Goal: Information Seeking & Learning: Learn about a topic

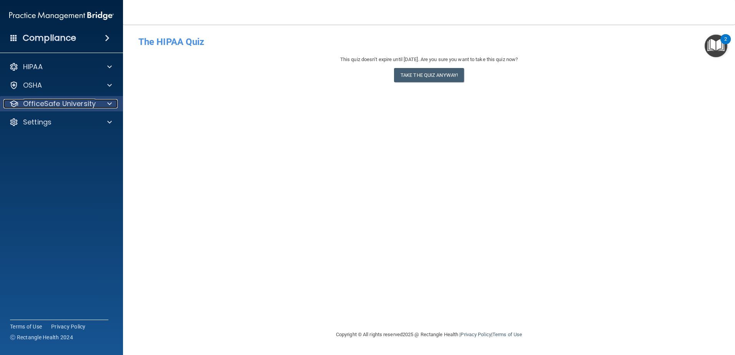
click at [45, 104] on p "OfficeSafe University" at bounding box center [59, 103] width 73 height 9
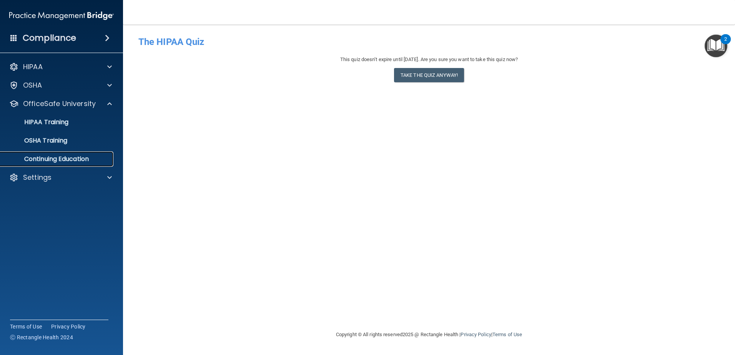
click at [43, 160] on p "Continuing Education" at bounding box center [57, 159] width 105 height 8
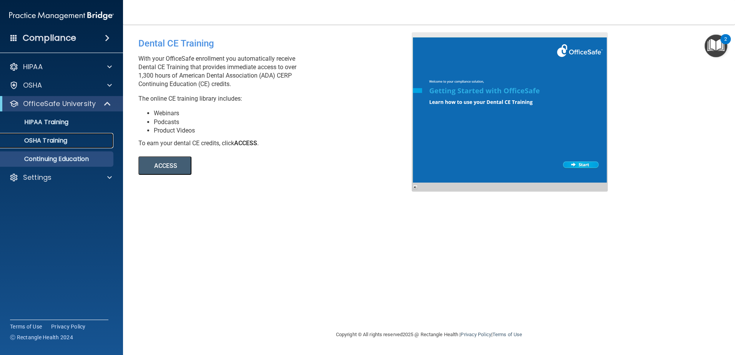
click at [63, 137] on p "OSHA Training" at bounding box center [36, 141] width 62 height 8
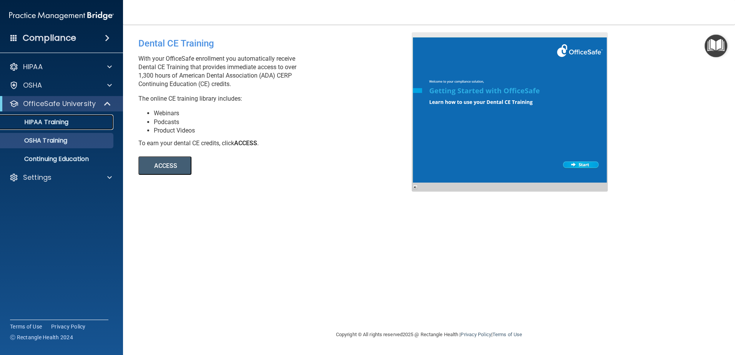
click at [53, 123] on p "HIPAA Training" at bounding box center [36, 122] width 63 height 8
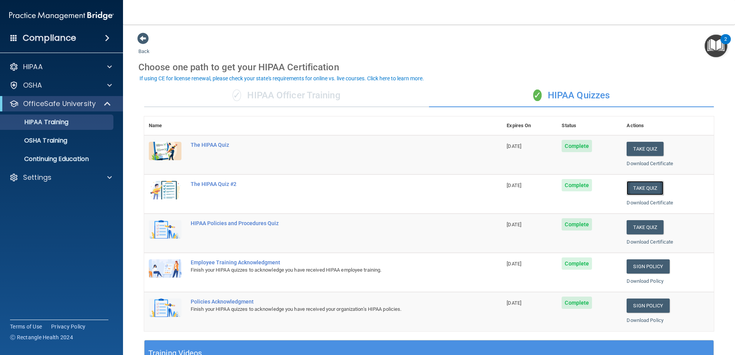
click at [646, 186] on button "Take Quiz" at bounding box center [645, 188] width 37 height 14
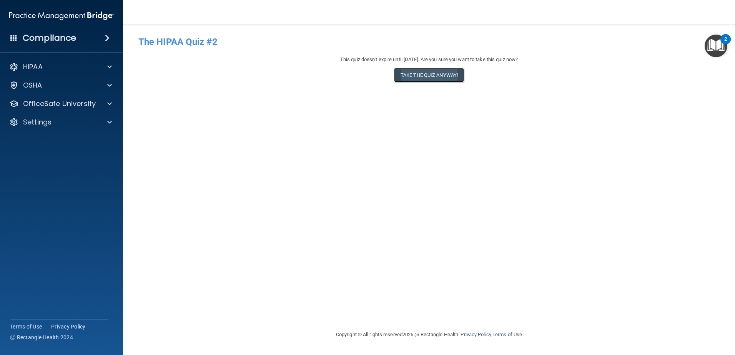
click at [417, 79] on button "Take the quiz anyway!" at bounding box center [429, 75] width 70 height 14
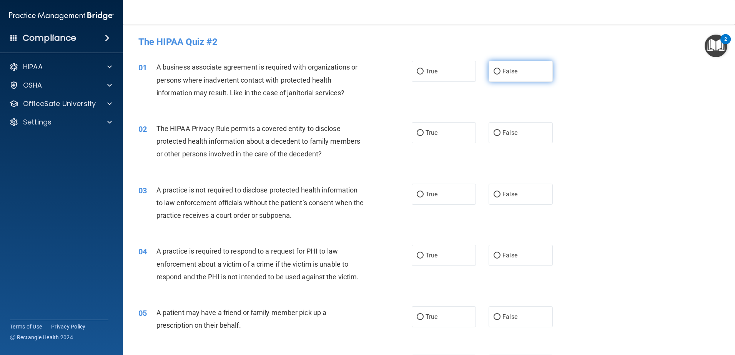
click at [494, 71] on input "False" at bounding box center [497, 72] width 7 height 6
radio input "true"
click at [489, 133] on label "False" at bounding box center [521, 132] width 64 height 21
click at [494, 133] on input "False" at bounding box center [497, 133] width 7 height 6
radio input "true"
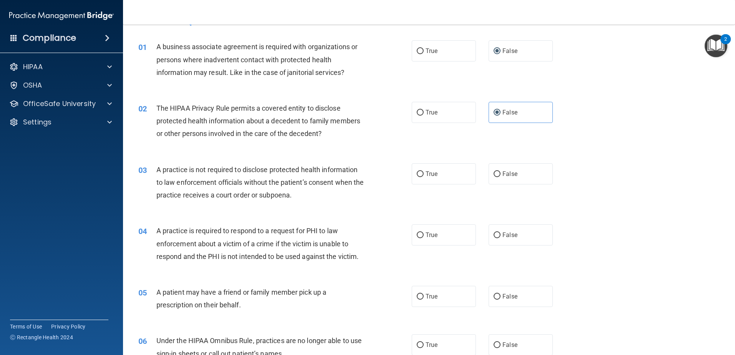
scroll to position [38, 0]
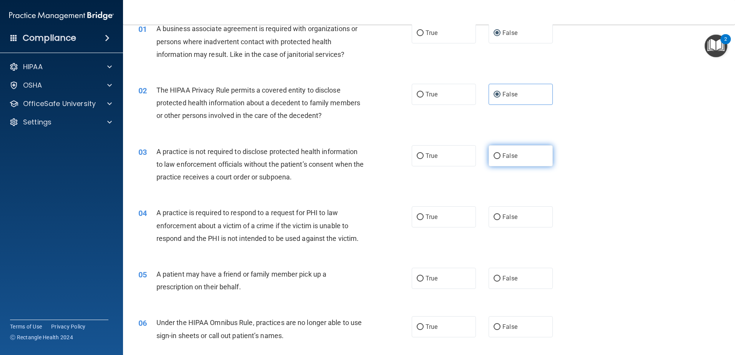
click at [494, 156] on input "False" at bounding box center [497, 156] width 7 height 6
radio input "true"
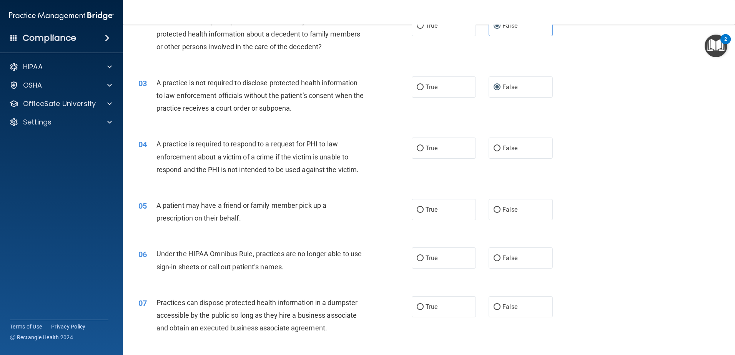
scroll to position [115, 0]
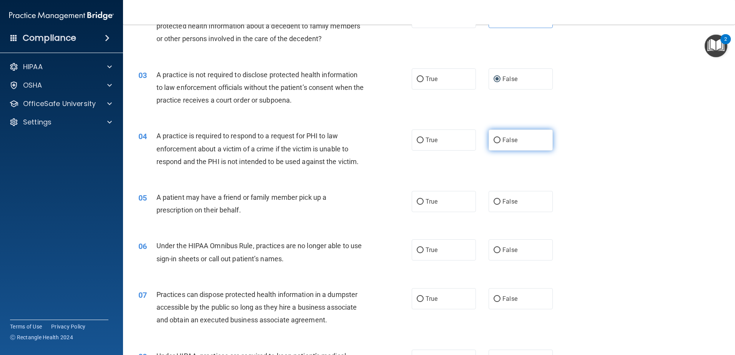
click at [494, 139] on input "False" at bounding box center [497, 141] width 7 height 6
radio input "true"
click at [421, 200] on label "True" at bounding box center [444, 201] width 64 height 21
click at [421, 200] on input "True" at bounding box center [420, 202] width 7 height 6
radio input "true"
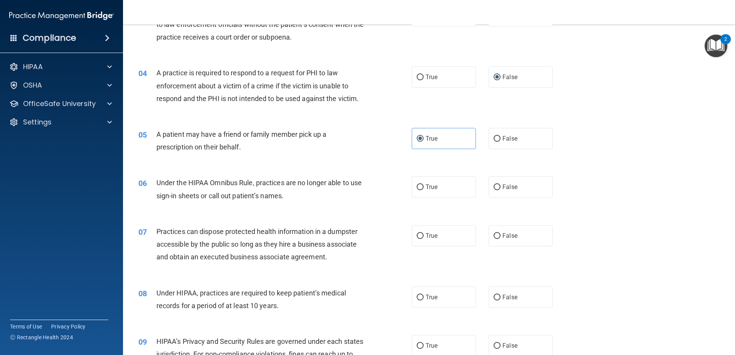
scroll to position [192, 0]
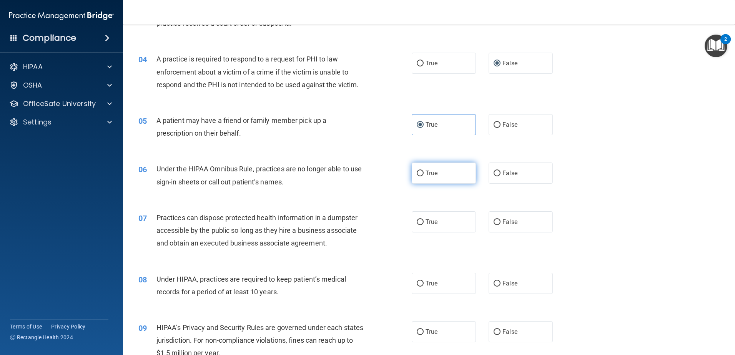
click at [419, 172] on input "True" at bounding box center [420, 174] width 7 height 6
radio input "true"
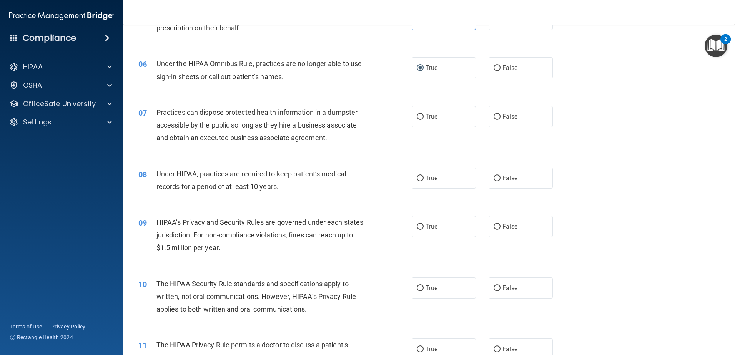
scroll to position [307, 0]
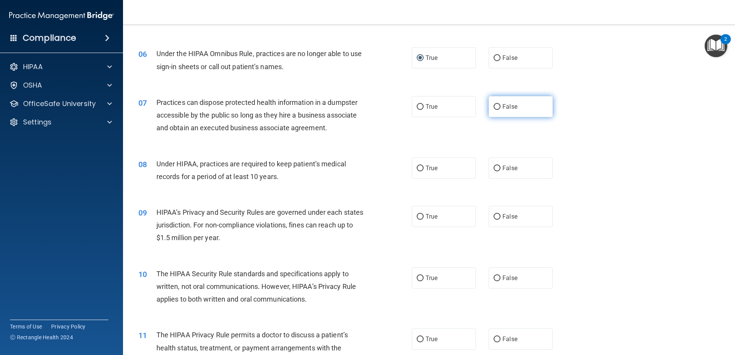
click at [496, 106] on input "False" at bounding box center [497, 107] width 7 height 6
radio input "true"
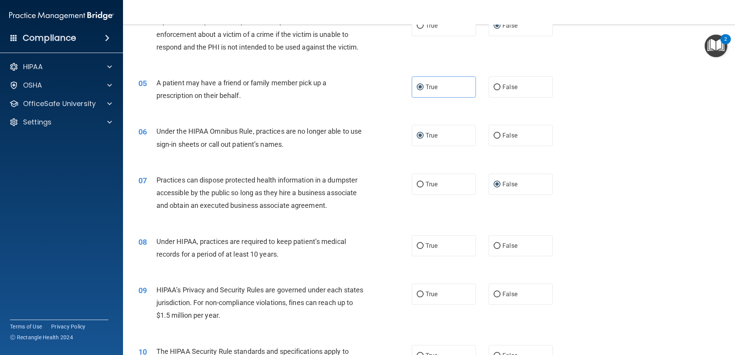
scroll to position [231, 0]
click at [420, 246] on input "True" at bounding box center [420, 246] width 7 height 6
radio input "true"
click at [442, 295] on label "True" at bounding box center [444, 293] width 64 height 21
click at [424, 295] on input "True" at bounding box center [420, 294] width 7 height 6
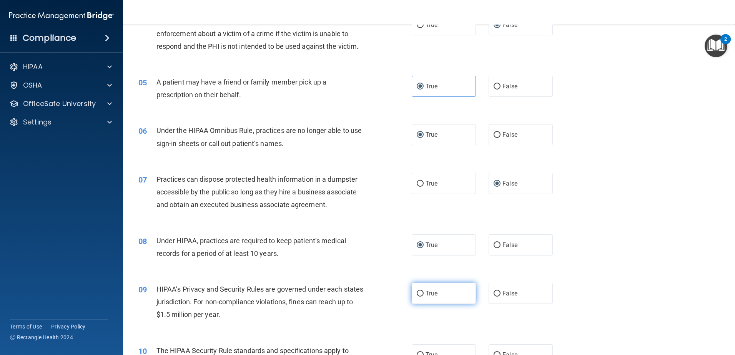
radio input "true"
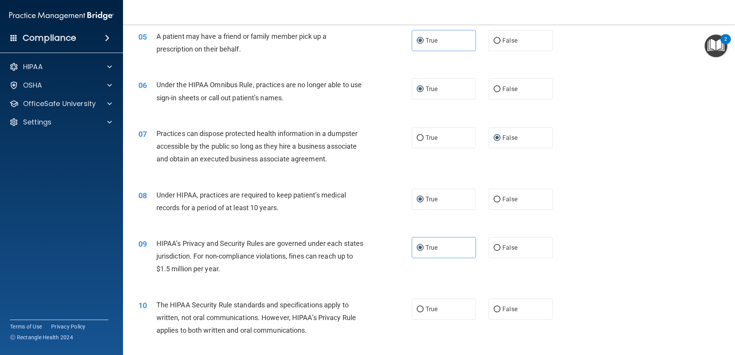
scroll to position [346, 0]
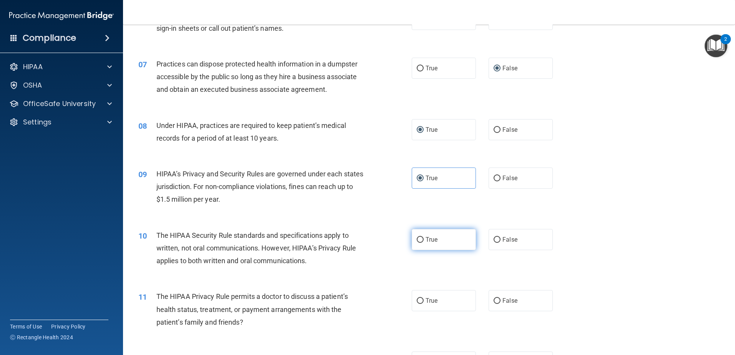
click at [422, 236] on label "True" at bounding box center [444, 239] width 64 height 21
click at [422, 237] on input "True" at bounding box center [420, 240] width 7 height 6
radio input "true"
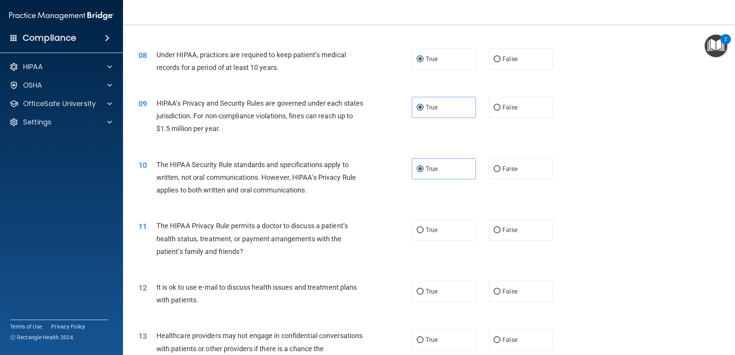
scroll to position [423, 0]
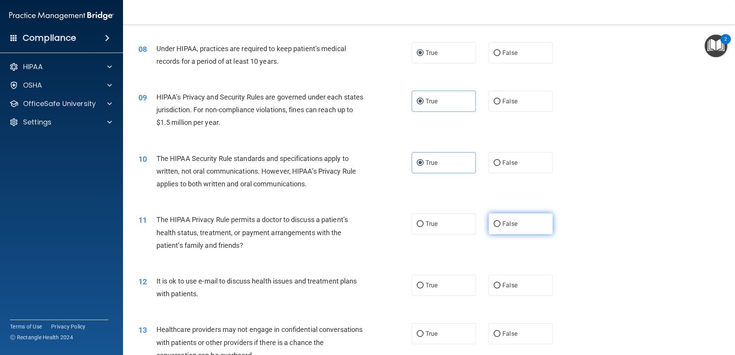
click at [502, 225] on span "False" at bounding box center [509, 223] width 15 height 7
click at [500, 225] on input "False" at bounding box center [497, 224] width 7 height 6
radio input "true"
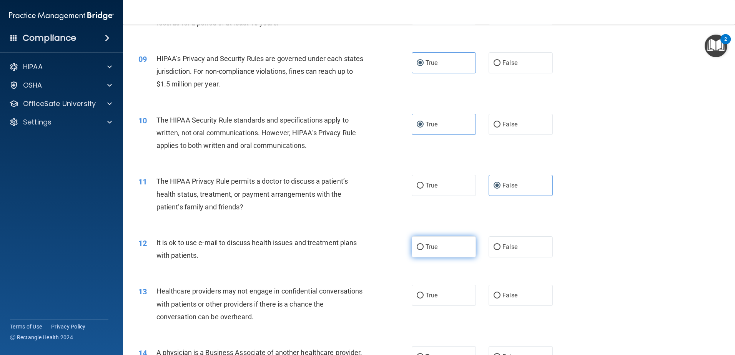
click at [434, 248] on span "True" at bounding box center [431, 246] width 12 height 7
click at [424, 248] on input "True" at bounding box center [420, 247] width 7 height 6
radio input "true"
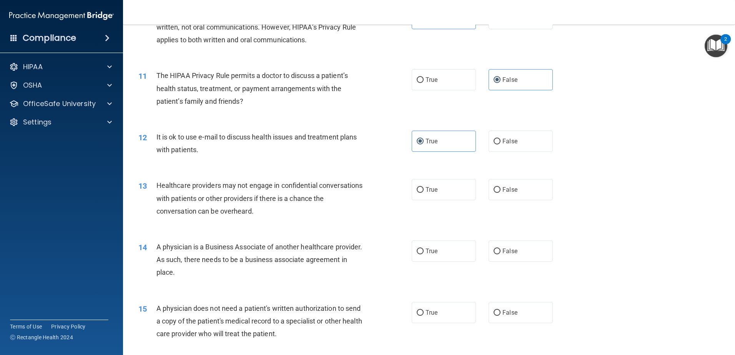
scroll to position [577, 0]
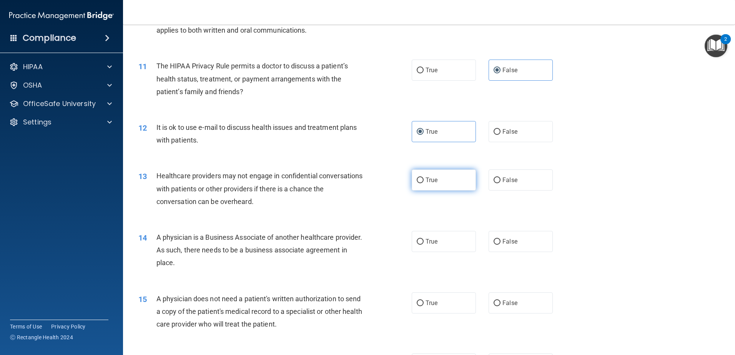
click at [422, 181] on label "True" at bounding box center [444, 180] width 64 height 21
click at [422, 181] on input "True" at bounding box center [420, 181] width 7 height 6
radio input "true"
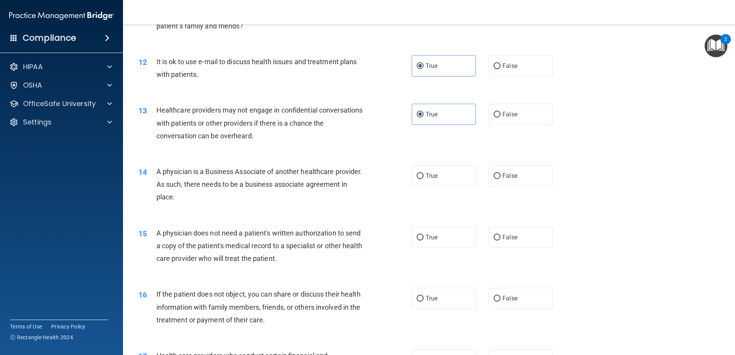
scroll to position [653, 0]
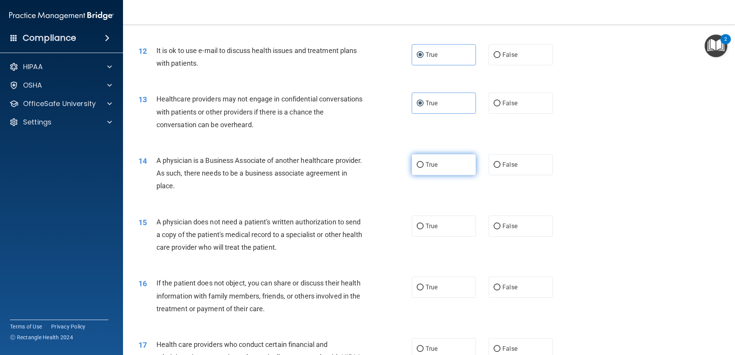
click at [440, 168] on label "True" at bounding box center [444, 164] width 64 height 21
click at [424, 168] on input "True" at bounding box center [420, 165] width 7 height 6
radio input "true"
click at [448, 229] on label "True" at bounding box center [444, 226] width 64 height 21
click at [424, 229] on input "True" at bounding box center [420, 227] width 7 height 6
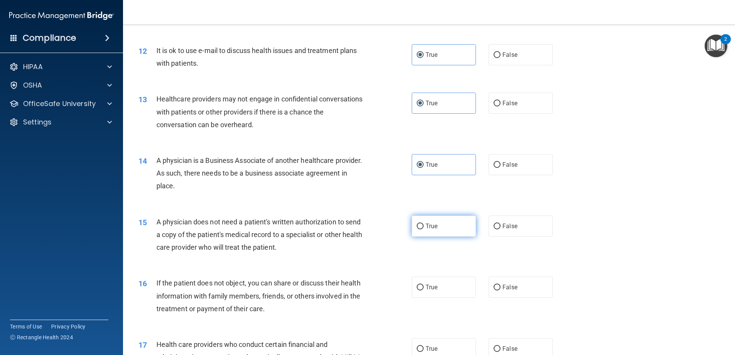
radio input "true"
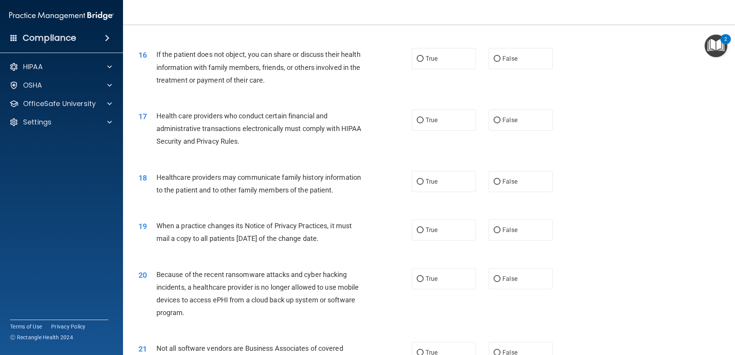
scroll to position [884, 0]
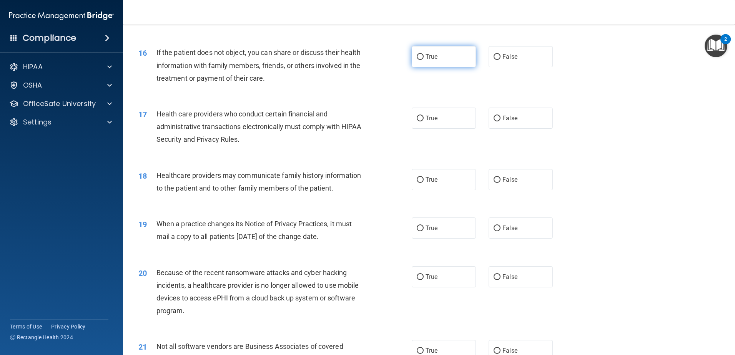
click at [432, 55] on span "True" at bounding box center [431, 56] width 12 height 7
click at [424, 55] on input "True" at bounding box center [420, 57] width 7 height 6
radio input "true"
click at [435, 118] on label "True" at bounding box center [444, 118] width 64 height 21
click at [424, 118] on input "True" at bounding box center [420, 119] width 7 height 6
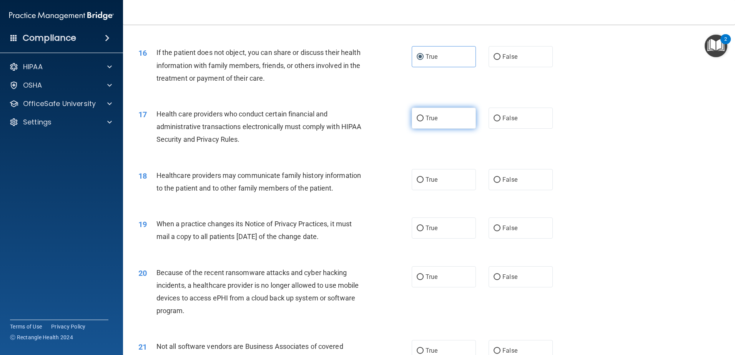
radio input "true"
click at [516, 180] on label "False" at bounding box center [521, 179] width 64 height 21
click at [500, 180] on input "False" at bounding box center [497, 180] width 7 height 6
radio input "true"
click at [432, 229] on span "True" at bounding box center [431, 227] width 12 height 7
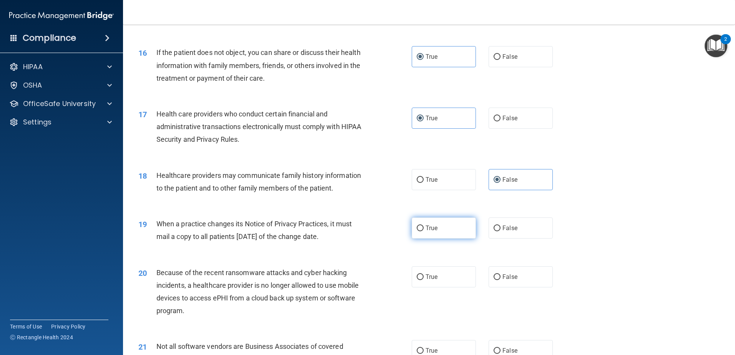
click at [424, 229] on input "True" at bounding box center [420, 229] width 7 height 6
radio input "true"
click at [433, 276] on span "True" at bounding box center [431, 276] width 12 height 7
click at [424, 276] on input "True" at bounding box center [420, 277] width 7 height 6
radio input "true"
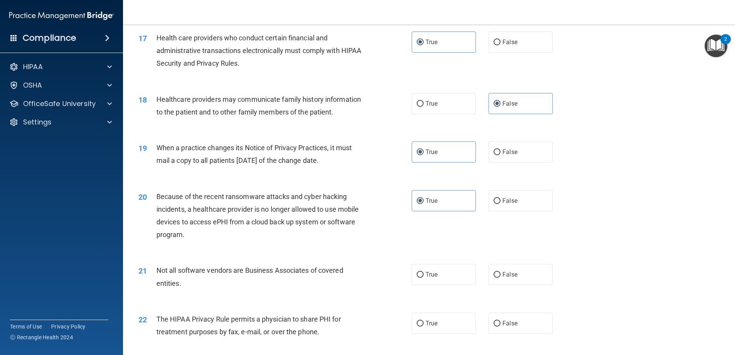
scroll to position [961, 0]
click at [446, 271] on label "True" at bounding box center [444, 273] width 64 height 21
click at [424, 271] on input "True" at bounding box center [420, 274] width 7 height 6
radio input "true"
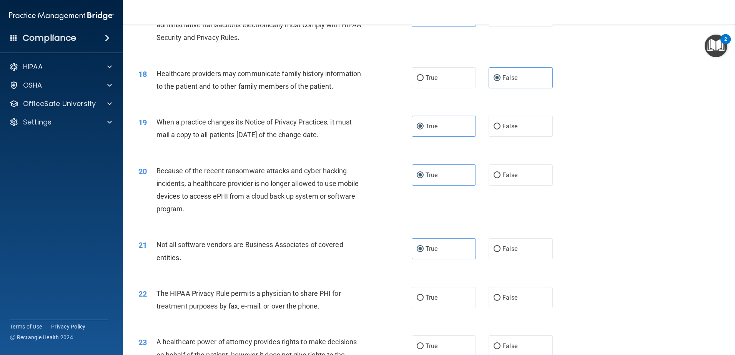
scroll to position [999, 0]
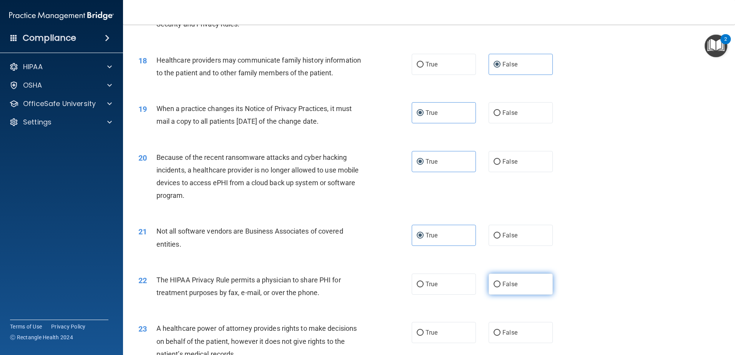
click at [505, 283] on span "False" at bounding box center [509, 284] width 15 height 7
click at [500, 283] on input "False" at bounding box center [497, 285] width 7 height 6
radio input "true"
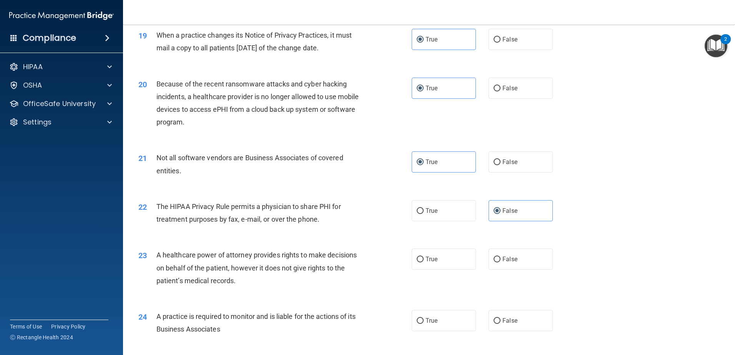
scroll to position [1076, 0]
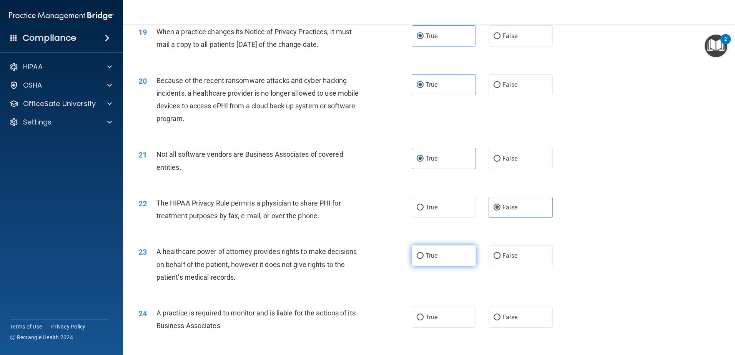
click at [456, 261] on label "True" at bounding box center [444, 255] width 64 height 21
click at [424, 259] on input "True" at bounding box center [420, 256] width 7 height 6
radio input "true"
click at [440, 319] on label "True" at bounding box center [444, 317] width 64 height 21
click at [424, 319] on input "True" at bounding box center [420, 318] width 7 height 6
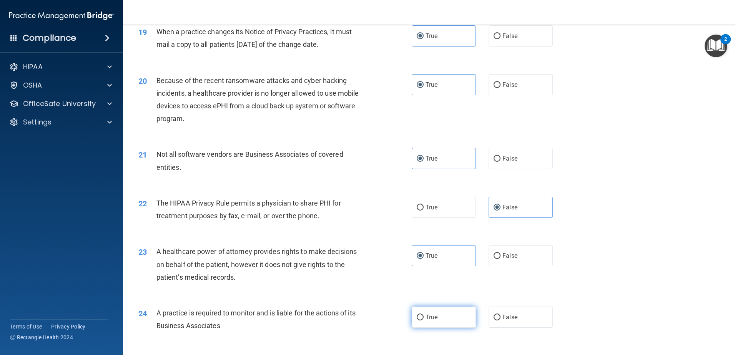
radio input "true"
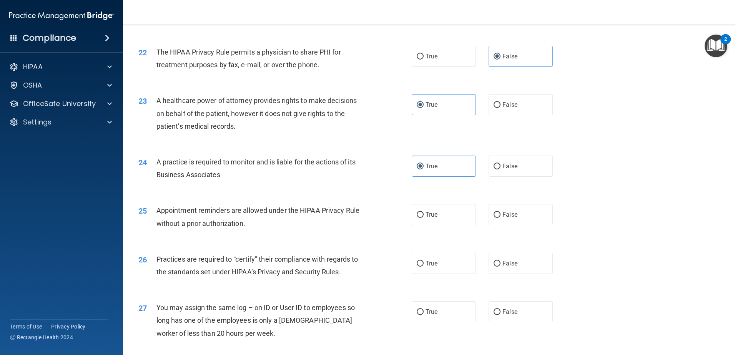
scroll to position [1230, 0]
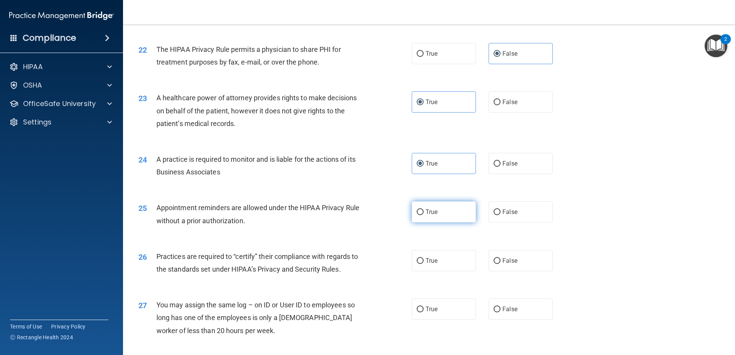
click at [434, 212] on span "True" at bounding box center [431, 211] width 12 height 7
click at [424, 212] on input "True" at bounding box center [420, 212] width 7 height 6
radio input "true"
click at [417, 263] on input "True" at bounding box center [420, 261] width 7 height 6
radio input "true"
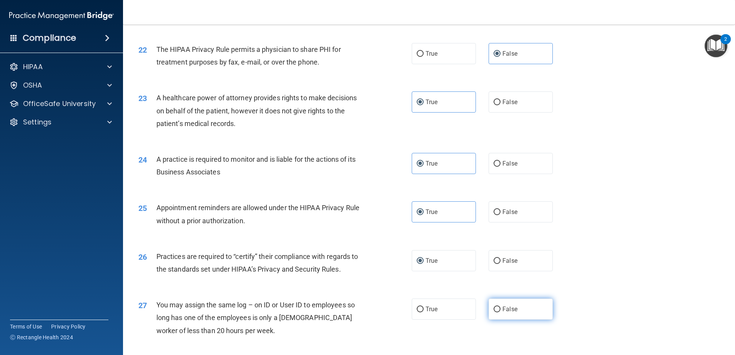
click at [496, 311] on input "False" at bounding box center [497, 310] width 7 height 6
radio input "true"
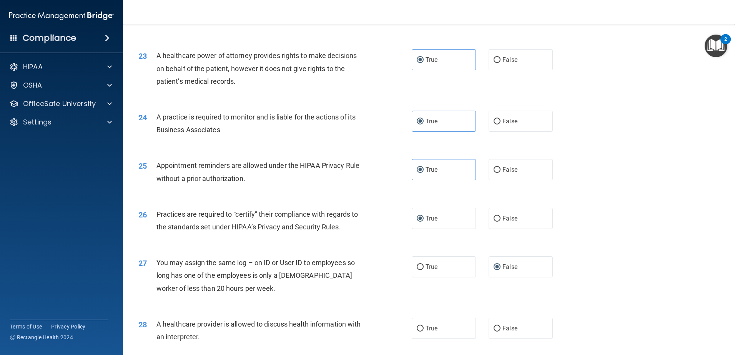
scroll to position [1345, 0]
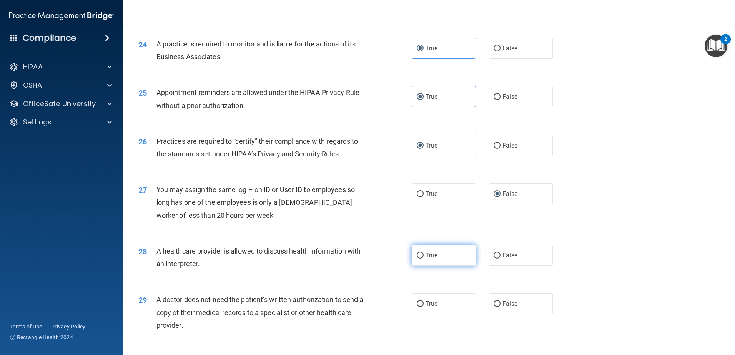
click at [431, 253] on span "True" at bounding box center [431, 255] width 12 height 7
click at [424, 253] on input "True" at bounding box center [420, 256] width 7 height 6
radio input "true"
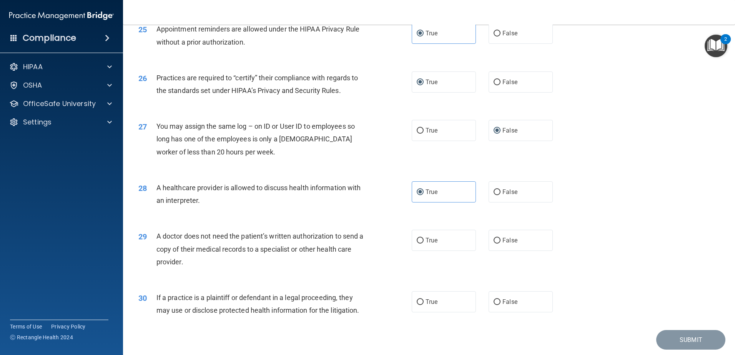
scroll to position [1422, 0]
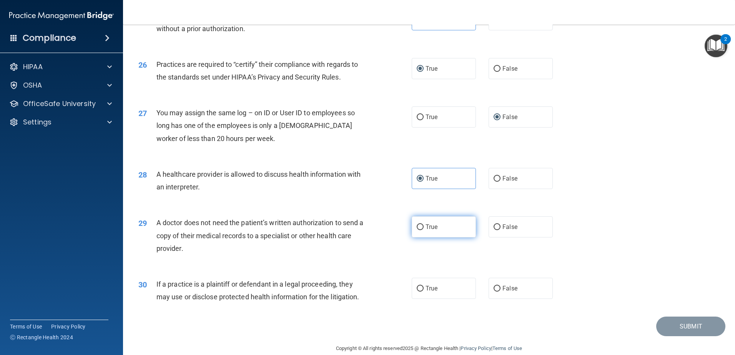
click at [437, 226] on label "True" at bounding box center [444, 226] width 64 height 21
click at [424, 226] on input "True" at bounding box center [420, 227] width 7 height 6
radio input "true"
click at [503, 286] on span "False" at bounding box center [509, 288] width 15 height 7
click at [500, 286] on input "False" at bounding box center [497, 289] width 7 height 6
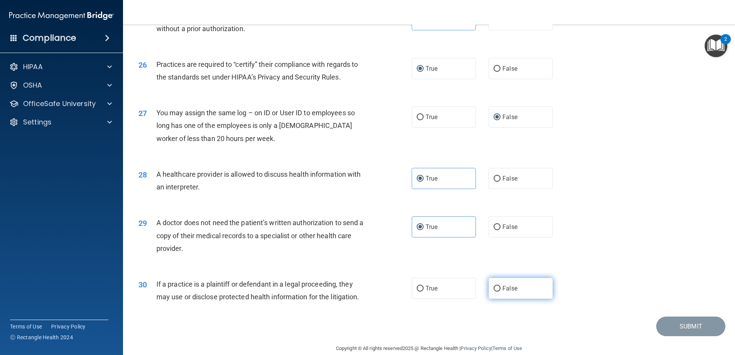
radio input "true"
click at [677, 325] on button "Submit" at bounding box center [690, 327] width 69 height 20
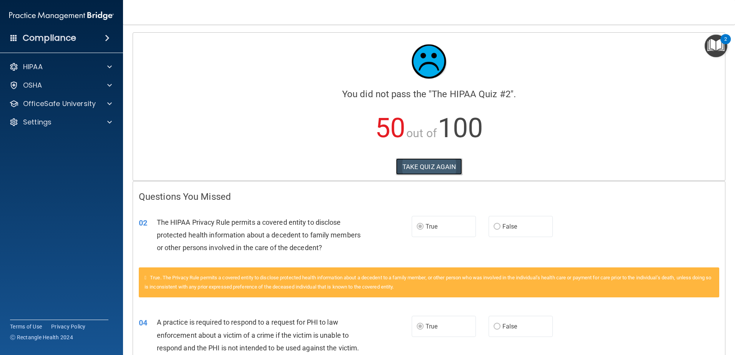
click at [430, 168] on button "TAKE QUIZ AGAIN" at bounding box center [429, 166] width 66 height 17
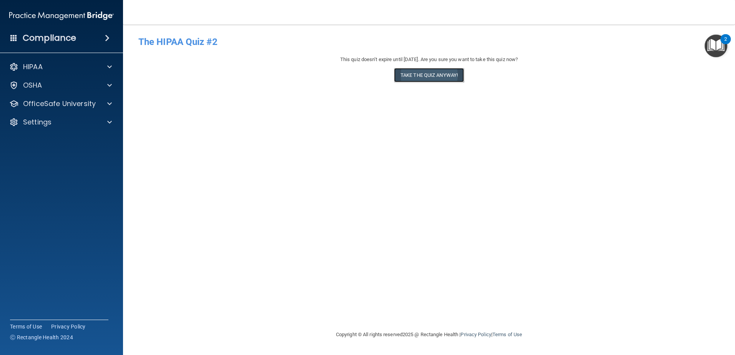
click at [411, 78] on button "Take the quiz anyway!" at bounding box center [429, 75] width 70 height 14
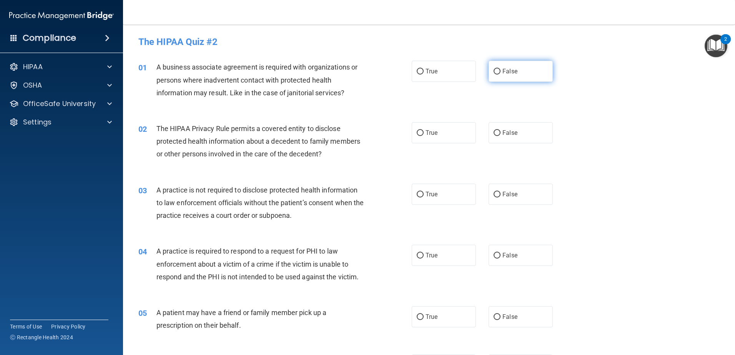
click at [494, 69] on input "False" at bounding box center [497, 72] width 7 height 6
radio input "true"
click at [417, 134] on input "True" at bounding box center [420, 133] width 7 height 6
radio input "true"
click at [418, 195] on input "True" at bounding box center [420, 195] width 7 height 6
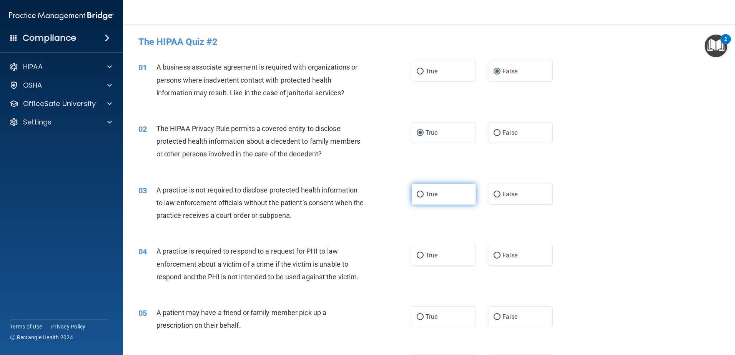
radio input "true"
click at [496, 257] on input "False" at bounding box center [497, 256] width 7 height 6
radio input "true"
click at [422, 316] on label "True" at bounding box center [444, 316] width 64 height 21
click at [422, 316] on input "True" at bounding box center [420, 317] width 7 height 6
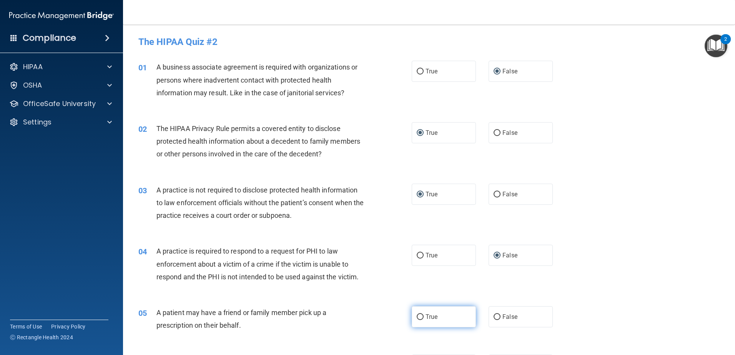
radio input "true"
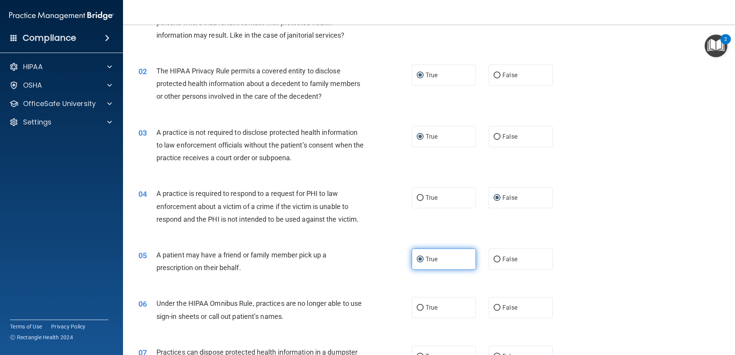
scroll to position [77, 0]
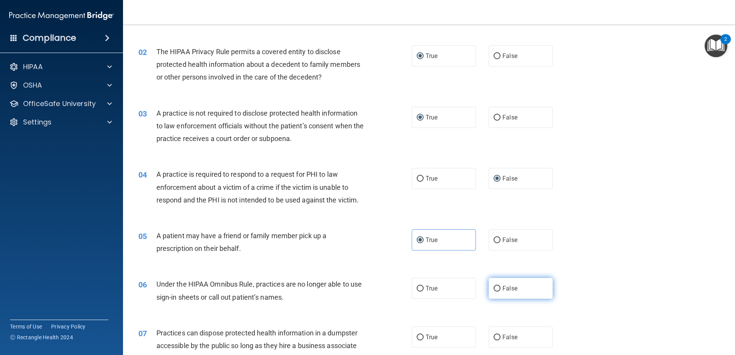
click at [489, 287] on label "False" at bounding box center [521, 288] width 64 height 21
click at [494, 287] on input "False" at bounding box center [497, 289] width 7 height 6
radio input "true"
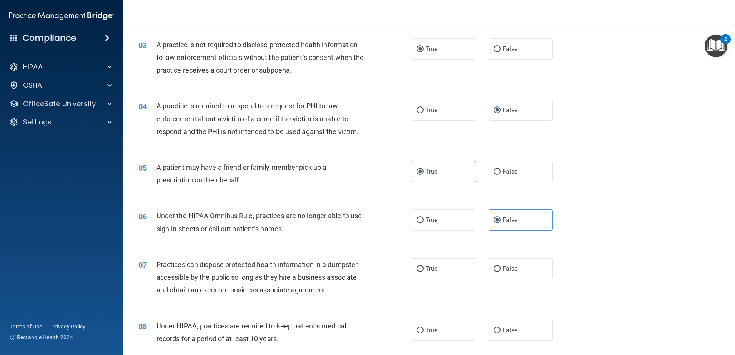
scroll to position [154, 0]
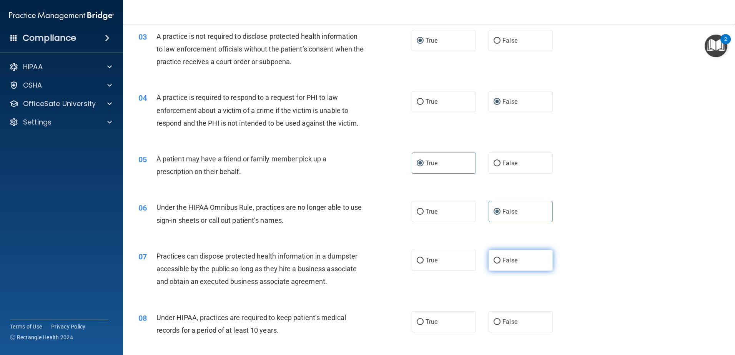
click at [502, 262] on span "False" at bounding box center [509, 260] width 15 height 7
click at [499, 262] on input "False" at bounding box center [497, 261] width 7 height 6
radio input "true"
click at [502, 326] on label "False" at bounding box center [521, 321] width 64 height 21
click at [500, 325] on input "False" at bounding box center [497, 322] width 7 height 6
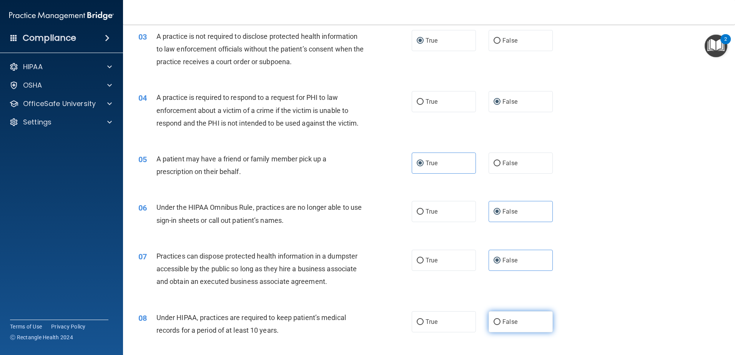
radio input "true"
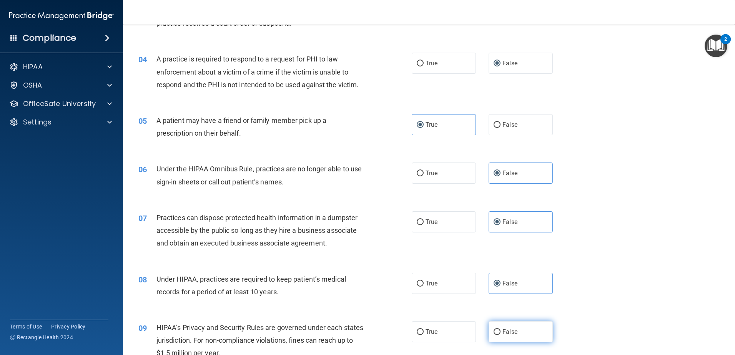
click at [520, 337] on label "False" at bounding box center [521, 331] width 64 height 21
click at [500, 335] on input "False" at bounding box center [497, 332] width 7 height 6
radio input "true"
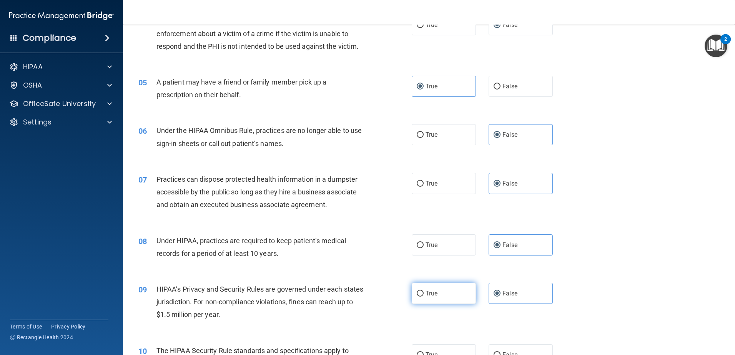
scroll to position [269, 0]
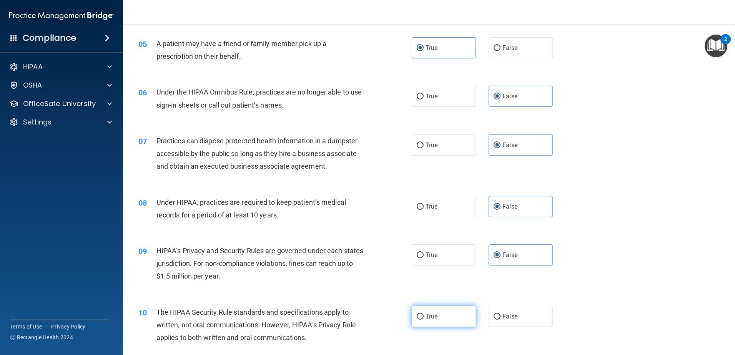
click at [446, 320] on label "True" at bounding box center [444, 316] width 64 height 21
click at [424, 320] on input "True" at bounding box center [420, 317] width 7 height 6
radio input "true"
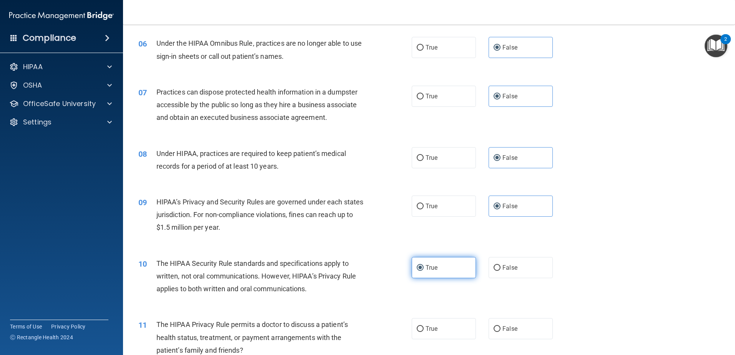
scroll to position [346, 0]
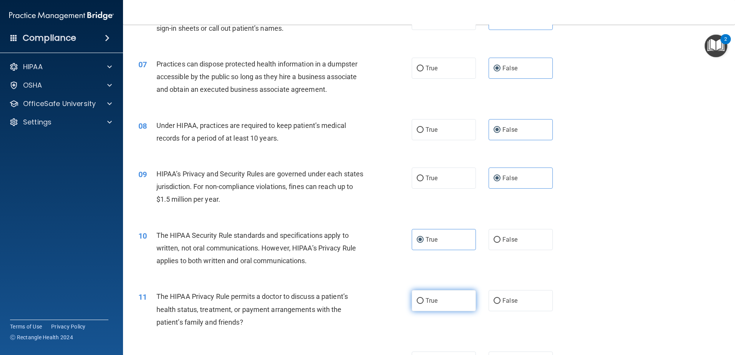
click at [437, 300] on label "True" at bounding box center [444, 300] width 64 height 21
click at [424, 300] on input "True" at bounding box center [420, 301] width 7 height 6
radio input "true"
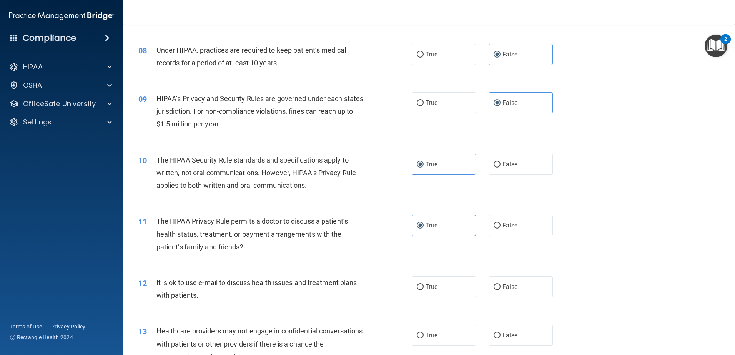
scroll to position [423, 0]
click at [460, 284] on label "True" at bounding box center [444, 285] width 64 height 21
click at [424, 284] on input "True" at bounding box center [420, 286] width 7 height 6
radio input "true"
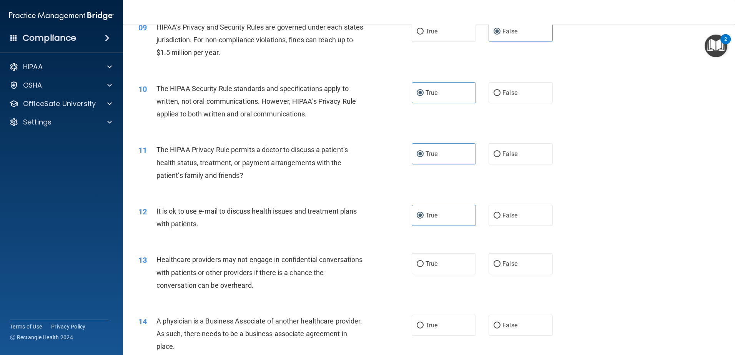
scroll to position [500, 0]
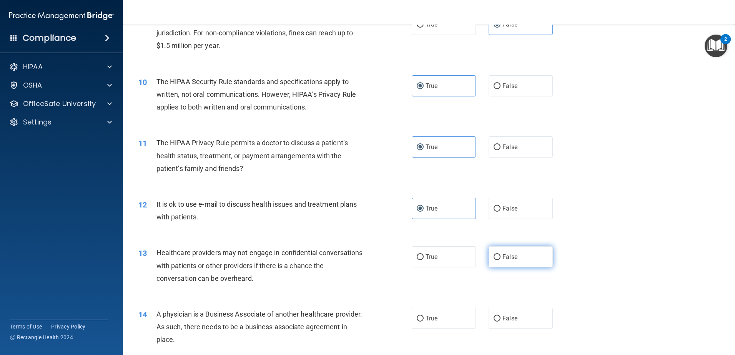
click at [510, 262] on label "False" at bounding box center [521, 256] width 64 height 21
click at [500, 260] on input "False" at bounding box center [497, 257] width 7 height 6
radio input "true"
click at [515, 321] on label "False" at bounding box center [521, 318] width 64 height 21
click at [500, 321] on input "False" at bounding box center [497, 319] width 7 height 6
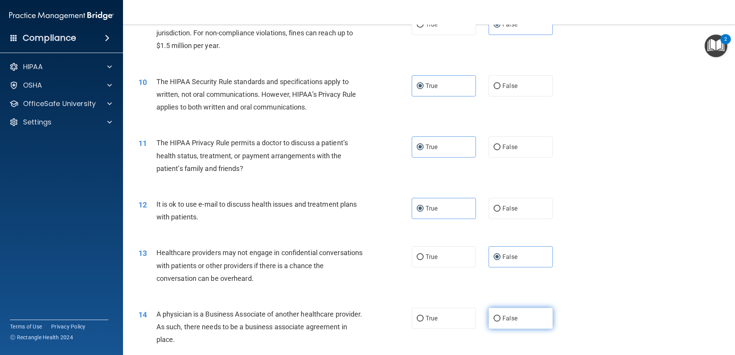
radio input "true"
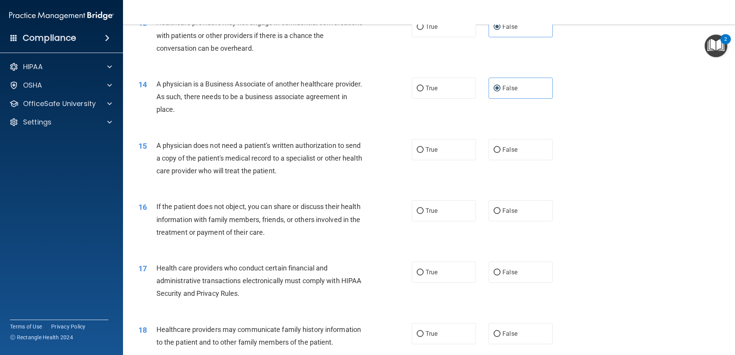
scroll to position [730, 0]
click at [430, 151] on span "True" at bounding box center [431, 149] width 12 height 7
click at [424, 151] on input "True" at bounding box center [420, 150] width 7 height 6
radio input "true"
click at [457, 207] on label "True" at bounding box center [444, 210] width 64 height 21
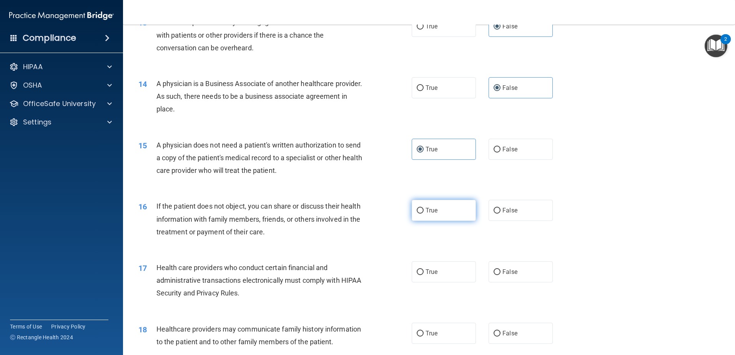
click at [424, 208] on input "True" at bounding box center [420, 211] width 7 height 6
radio input "true"
click at [445, 276] on label "True" at bounding box center [444, 271] width 64 height 21
click at [424, 275] on input "True" at bounding box center [420, 272] width 7 height 6
radio input "true"
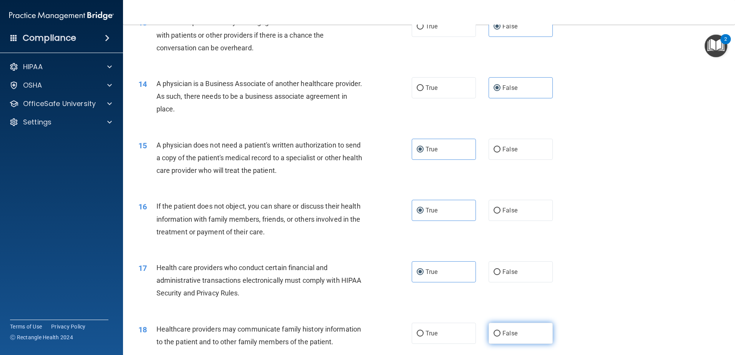
click at [517, 334] on label "False" at bounding box center [521, 333] width 64 height 21
click at [500, 334] on input "False" at bounding box center [497, 334] width 7 height 6
radio input "true"
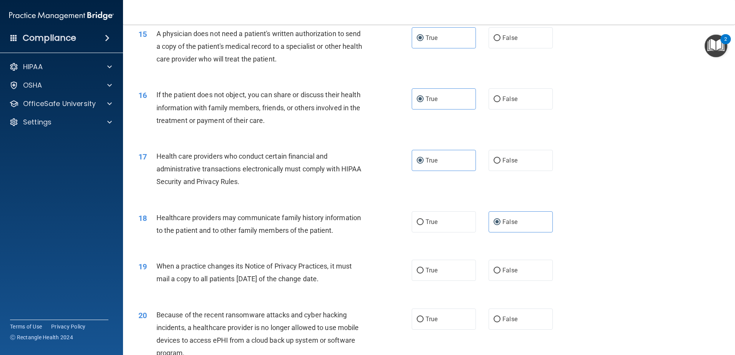
scroll to position [846, 0]
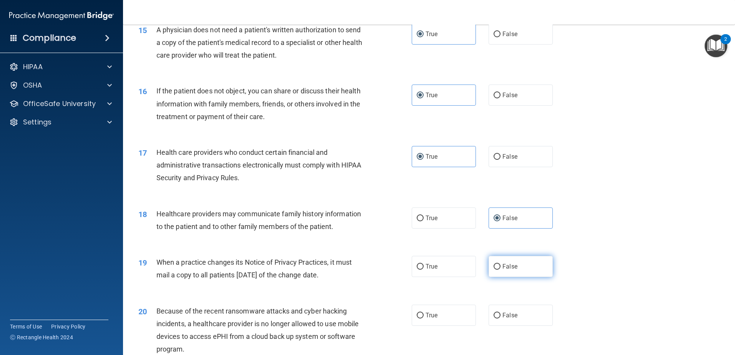
click at [513, 267] on span "False" at bounding box center [509, 266] width 15 height 7
click at [500, 267] on input "False" at bounding box center [497, 267] width 7 height 6
radio input "true"
click at [517, 317] on label "False" at bounding box center [521, 315] width 64 height 21
click at [500, 317] on input "False" at bounding box center [497, 316] width 7 height 6
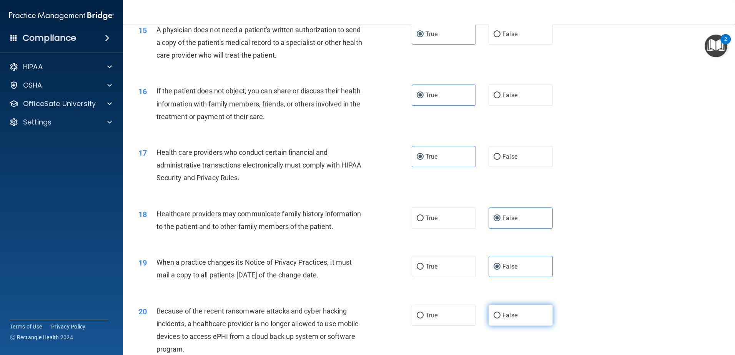
radio input "true"
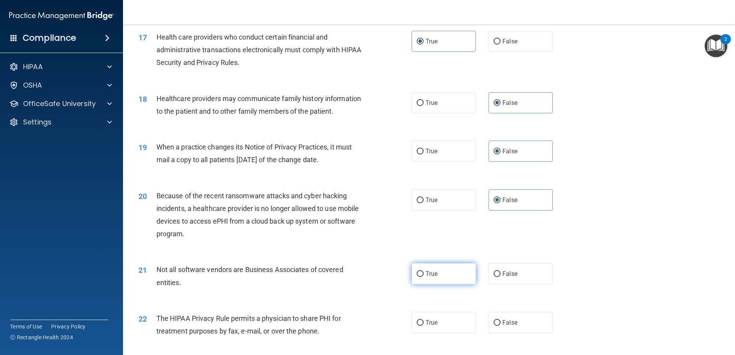
click at [440, 275] on label "True" at bounding box center [444, 273] width 64 height 21
click at [424, 275] on input "True" at bounding box center [420, 274] width 7 height 6
radio input "true"
click at [457, 320] on label "True" at bounding box center [444, 322] width 64 height 21
click at [424, 320] on input "True" at bounding box center [420, 323] width 7 height 6
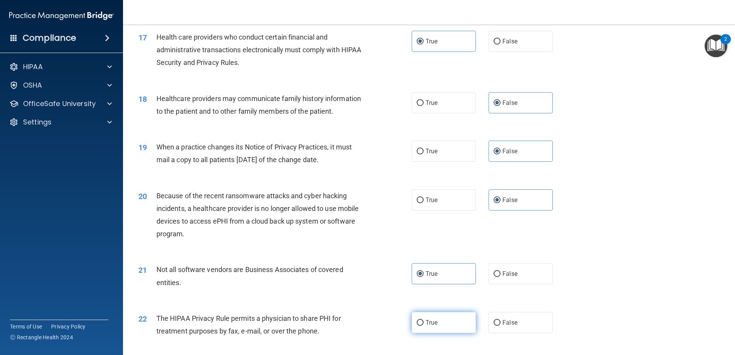
radio input "true"
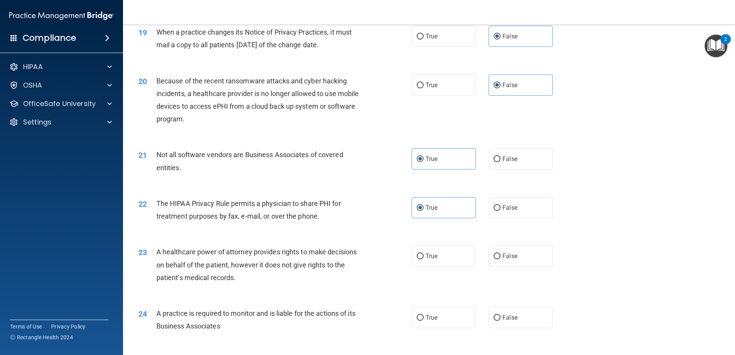
scroll to position [1076, 0]
click at [509, 253] on span "False" at bounding box center [509, 255] width 15 height 7
click at [500, 253] on input "False" at bounding box center [497, 256] width 7 height 6
radio input "true"
click at [510, 319] on span "False" at bounding box center [509, 317] width 15 height 7
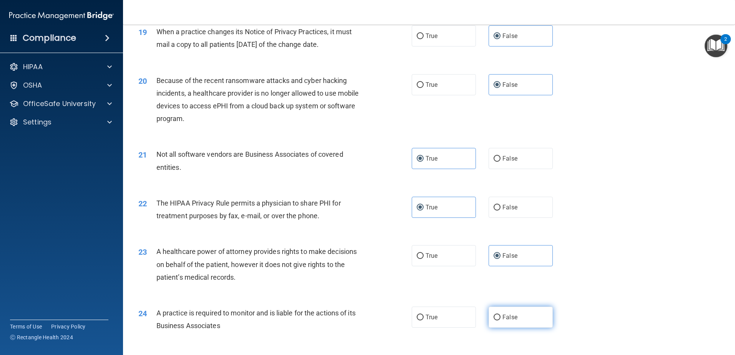
click at [500, 319] on input "False" at bounding box center [497, 318] width 7 height 6
radio input "true"
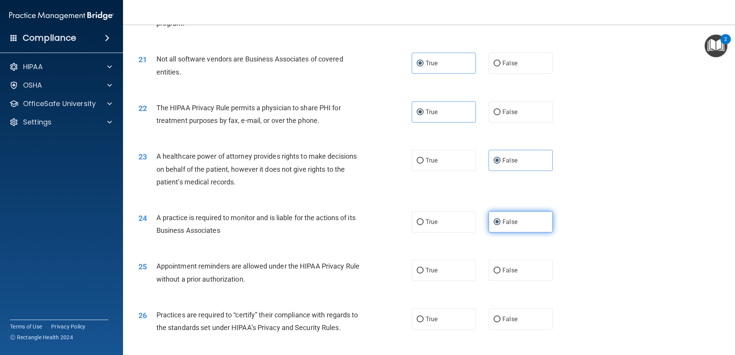
scroll to position [1192, 0]
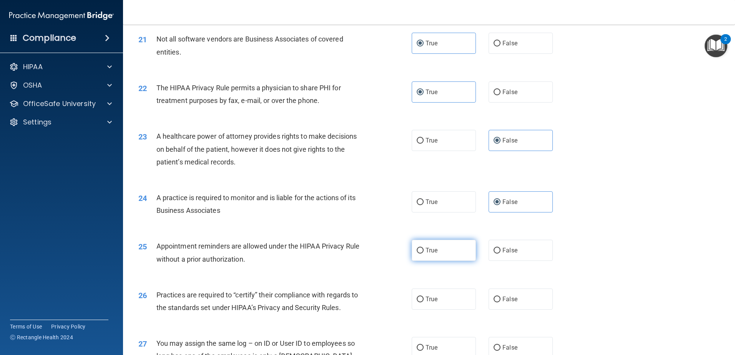
click at [448, 253] on label "True" at bounding box center [444, 250] width 64 height 21
click at [424, 253] on input "True" at bounding box center [420, 251] width 7 height 6
radio input "true"
click at [509, 297] on span "False" at bounding box center [509, 299] width 15 height 7
click at [500, 297] on input "False" at bounding box center [497, 300] width 7 height 6
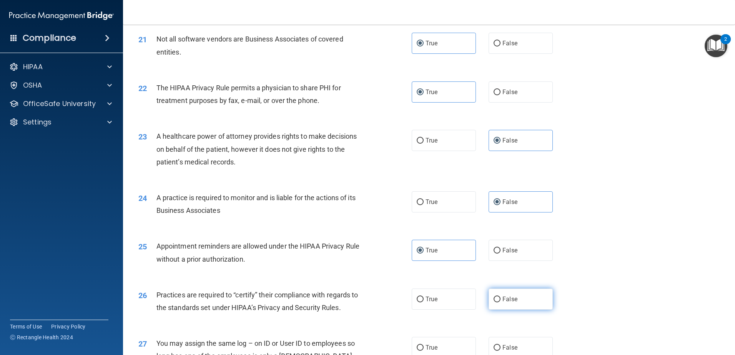
radio input "true"
click at [512, 349] on span "False" at bounding box center [509, 347] width 15 height 7
click at [500, 349] on input "False" at bounding box center [497, 348] width 7 height 6
radio input "true"
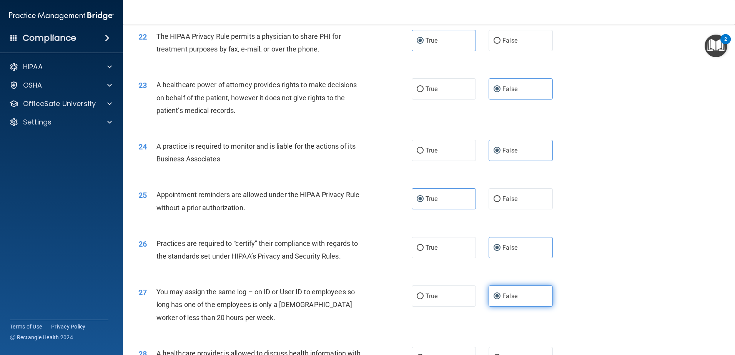
scroll to position [1345, 0]
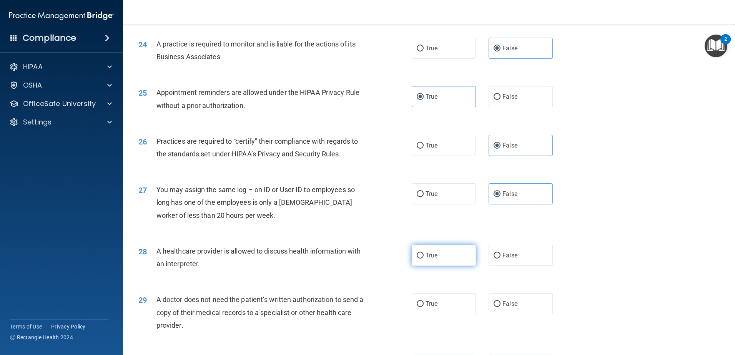
click at [432, 256] on span "True" at bounding box center [431, 255] width 12 height 7
click at [424, 256] on input "True" at bounding box center [420, 256] width 7 height 6
radio input "true"
click at [445, 309] on label "True" at bounding box center [444, 303] width 64 height 21
click at [424, 307] on input "True" at bounding box center [420, 304] width 7 height 6
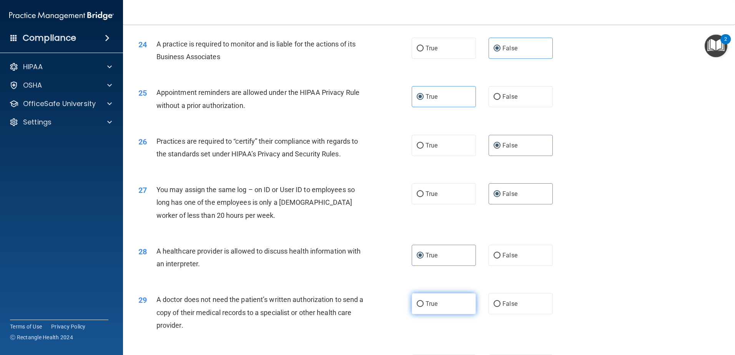
radio input "true"
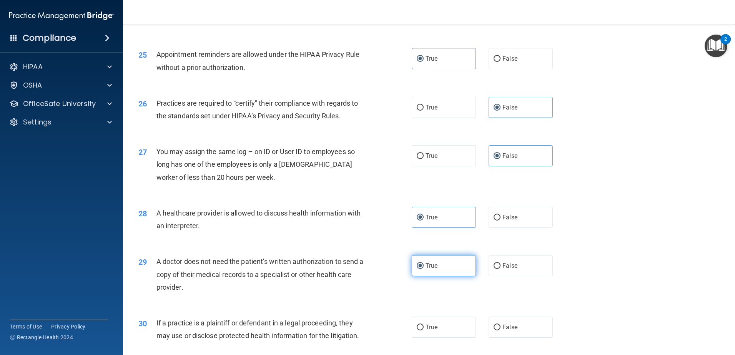
scroll to position [1384, 0]
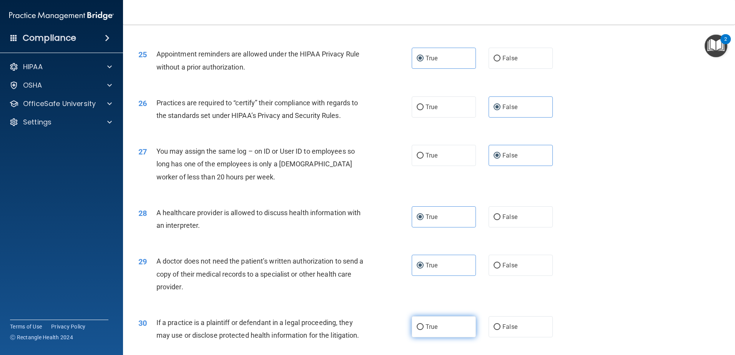
click at [450, 324] on label "True" at bounding box center [444, 326] width 64 height 21
click at [424, 324] on input "True" at bounding box center [420, 327] width 7 height 6
radio input "true"
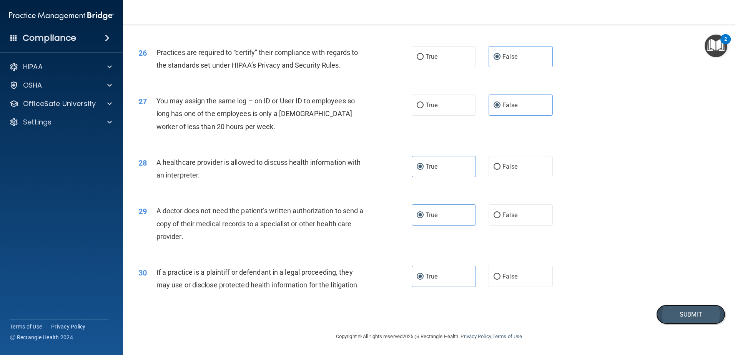
click at [675, 310] on button "Submit" at bounding box center [690, 315] width 69 height 20
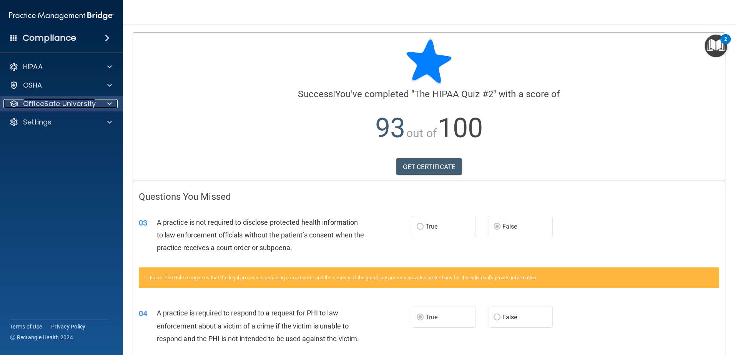
click at [54, 104] on p "OfficeSafe University" at bounding box center [59, 103] width 73 height 9
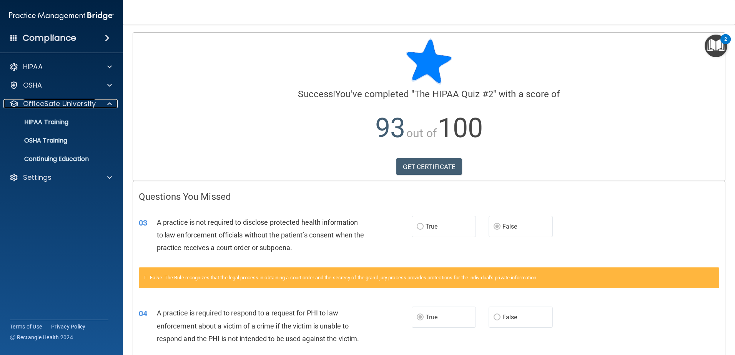
scroll to position [38, 0]
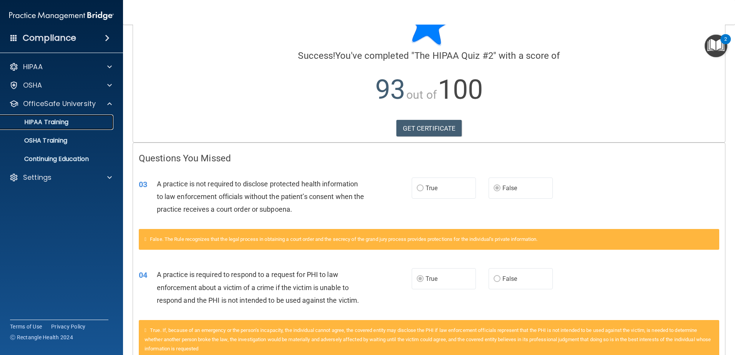
click at [57, 122] on p "HIPAA Training" at bounding box center [36, 122] width 63 height 8
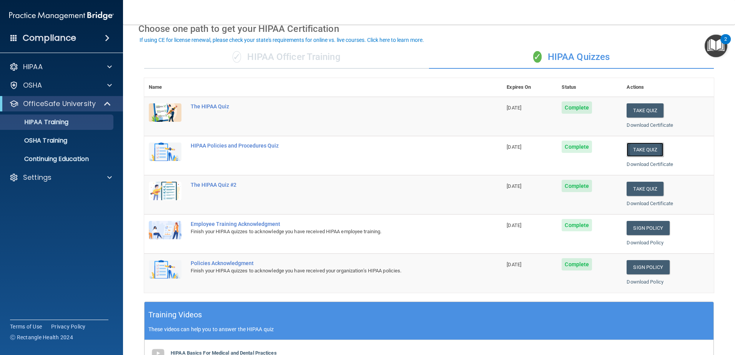
click at [643, 148] on button "Take Quiz" at bounding box center [645, 150] width 37 height 14
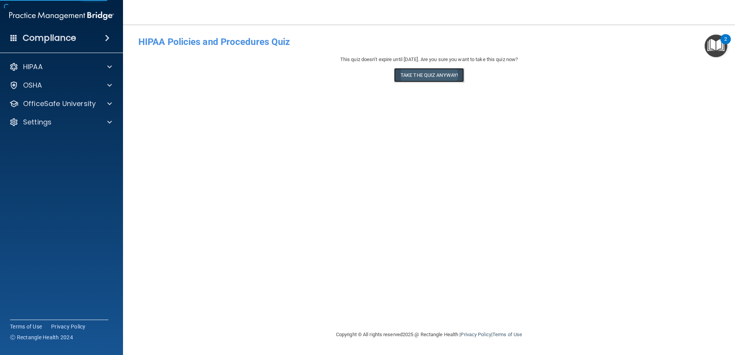
click at [456, 76] on button "Take the quiz anyway!" at bounding box center [429, 75] width 70 height 14
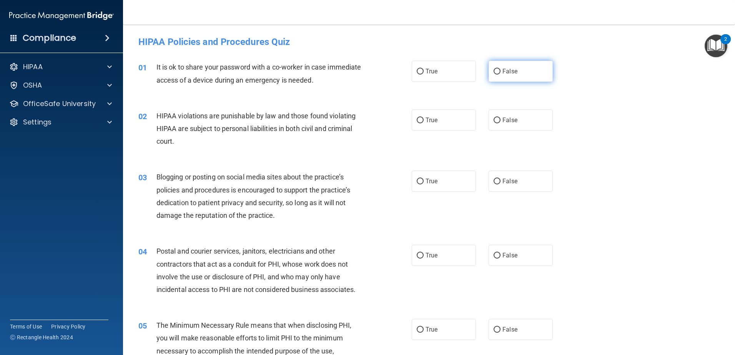
click at [498, 72] on label "False" at bounding box center [521, 71] width 64 height 21
click at [498, 72] on input "False" at bounding box center [497, 72] width 7 height 6
radio input "true"
click at [438, 121] on label "True" at bounding box center [444, 120] width 64 height 21
click at [424, 121] on input "True" at bounding box center [420, 121] width 7 height 6
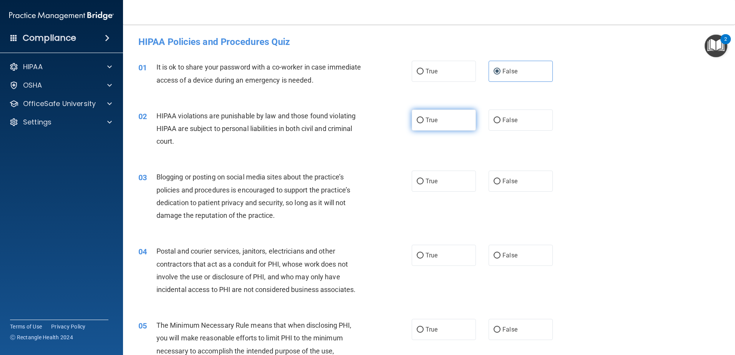
radio input "true"
click at [447, 183] on label "True" at bounding box center [444, 181] width 64 height 21
click at [424, 183] on input "True" at bounding box center [420, 182] width 7 height 6
radio input "true"
click at [519, 253] on label "False" at bounding box center [521, 255] width 64 height 21
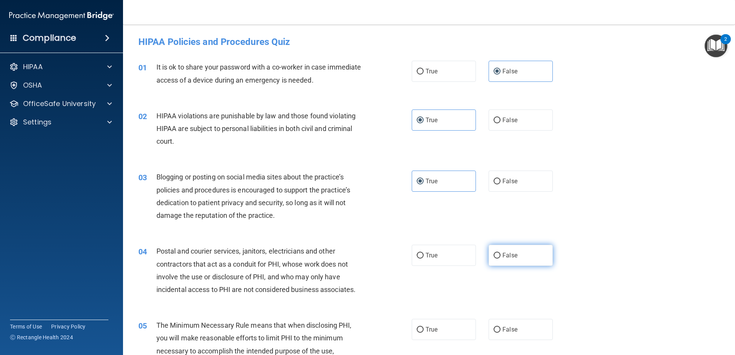
click at [500, 253] on input "False" at bounding box center [497, 256] width 7 height 6
radio input "true"
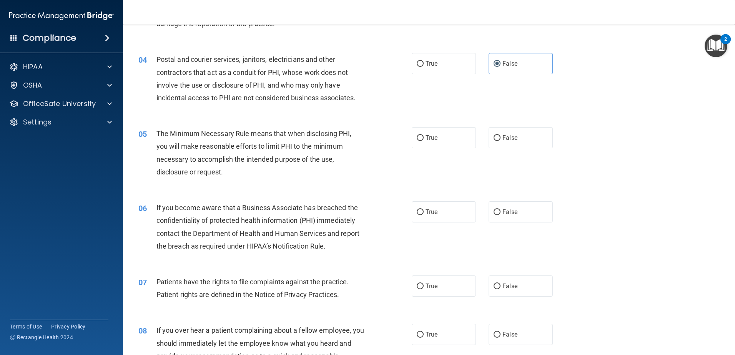
scroll to position [192, 0]
click at [443, 142] on label "True" at bounding box center [444, 137] width 64 height 21
click at [424, 141] on input "True" at bounding box center [420, 138] width 7 height 6
radio input "true"
click at [440, 214] on label "True" at bounding box center [444, 211] width 64 height 21
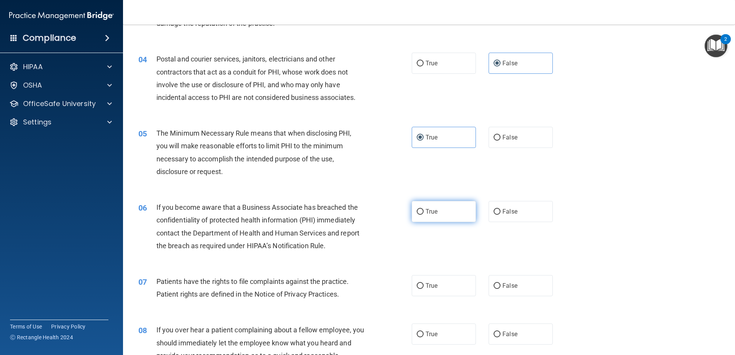
click at [424, 214] on input "True" at bounding box center [420, 212] width 7 height 6
radio input "true"
click at [438, 288] on label "True" at bounding box center [444, 285] width 64 height 21
click at [424, 288] on input "True" at bounding box center [420, 286] width 7 height 6
radio input "true"
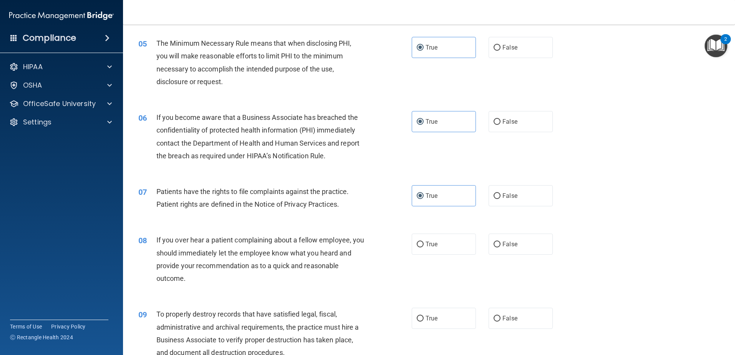
scroll to position [307, 0]
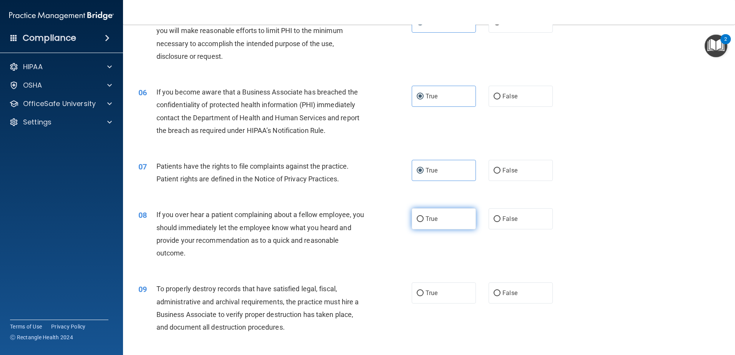
click at [448, 226] on label "True" at bounding box center [444, 218] width 64 height 21
click at [424, 222] on input "True" at bounding box center [420, 219] width 7 height 6
radio input "true"
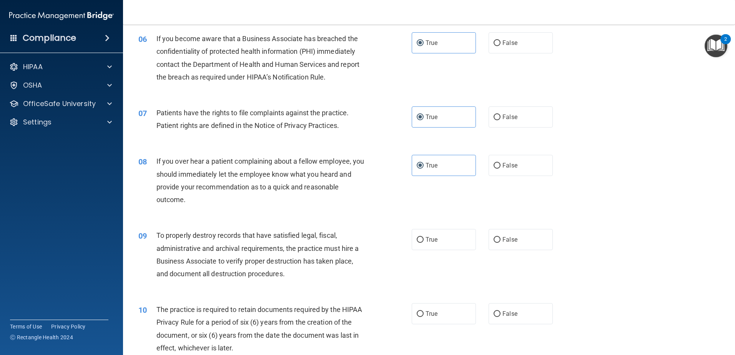
scroll to position [461, 0]
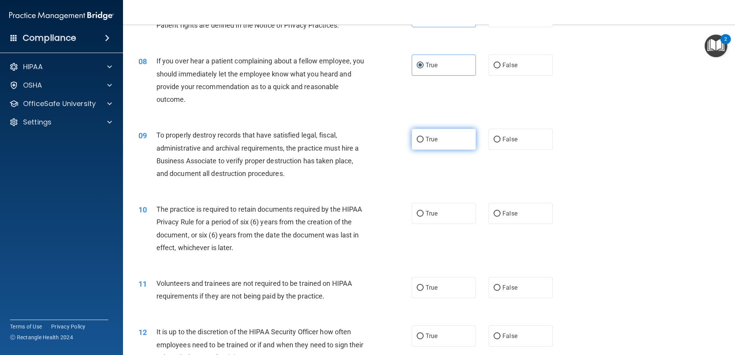
click at [444, 139] on label "True" at bounding box center [444, 139] width 64 height 21
click at [424, 139] on input "True" at bounding box center [420, 140] width 7 height 6
radio input "true"
click at [418, 215] on input "True" at bounding box center [420, 214] width 7 height 6
radio input "true"
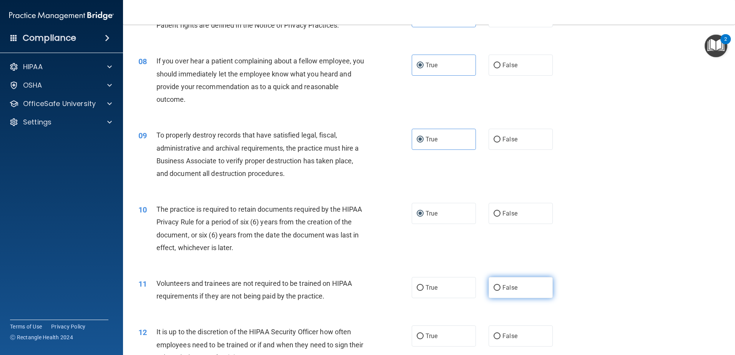
click at [514, 291] on label "False" at bounding box center [521, 287] width 64 height 21
click at [500, 291] on input "False" at bounding box center [497, 288] width 7 height 6
radio input "true"
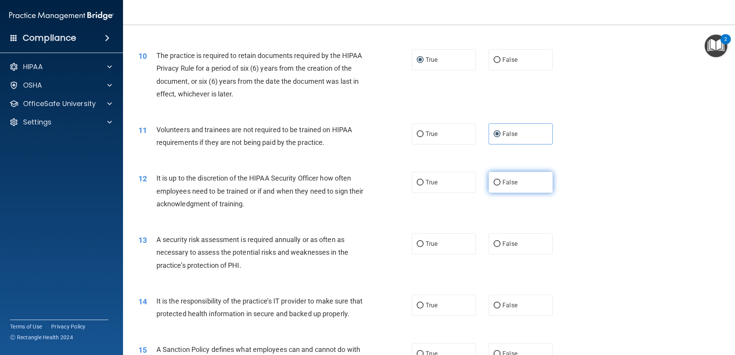
click at [519, 178] on label "False" at bounding box center [521, 182] width 64 height 21
click at [500, 180] on input "False" at bounding box center [497, 183] width 7 height 6
radio input "true"
click at [427, 243] on span "True" at bounding box center [431, 243] width 12 height 7
click at [424, 243] on input "True" at bounding box center [420, 244] width 7 height 6
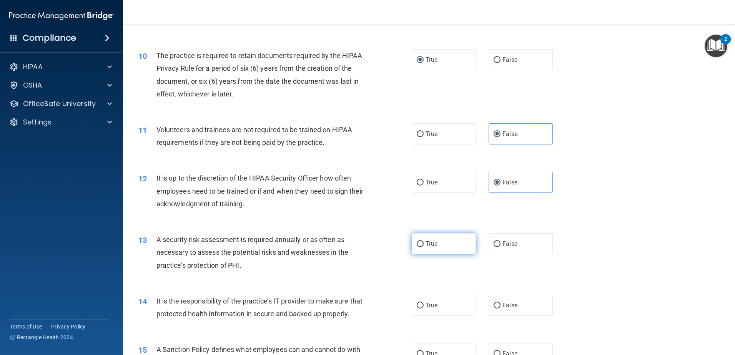
radio input "true"
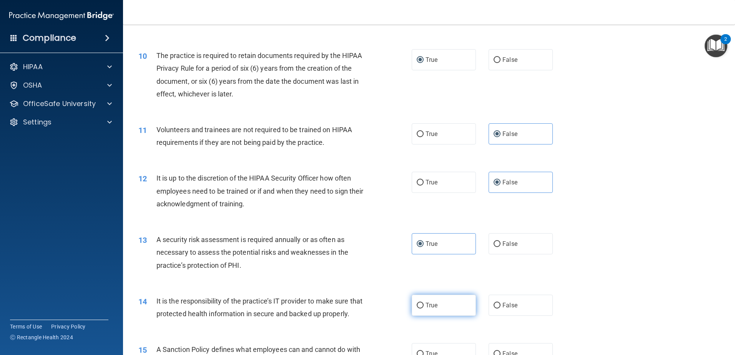
click at [433, 302] on span "True" at bounding box center [431, 305] width 12 height 7
click at [424, 303] on input "True" at bounding box center [420, 306] width 7 height 6
radio input "true"
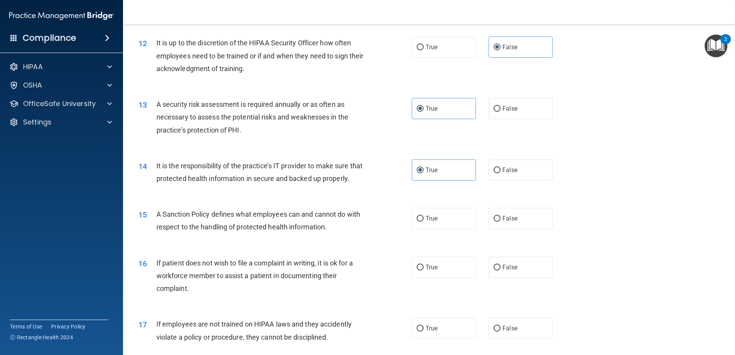
scroll to position [769, 0]
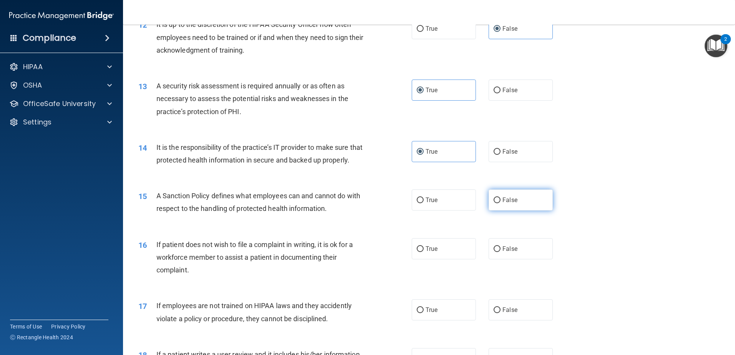
click at [507, 204] on span "False" at bounding box center [509, 199] width 15 height 7
click at [500, 203] on input "False" at bounding box center [497, 201] width 7 height 6
radio input "true"
click at [446, 259] on label "True" at bounding box center [444, 248] width 64 height 21
click at [424, 252] on input "True" at bounding box center [420, 249] width 7 height 6
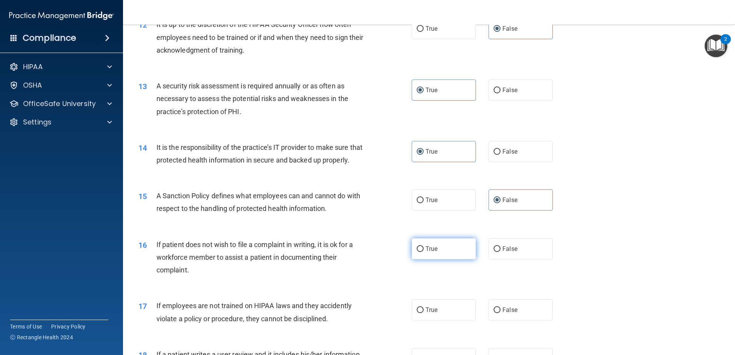
radio input "true"
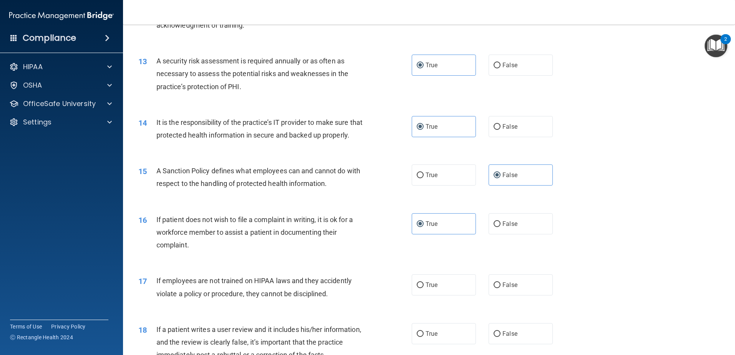
scroll to position [807, 0]
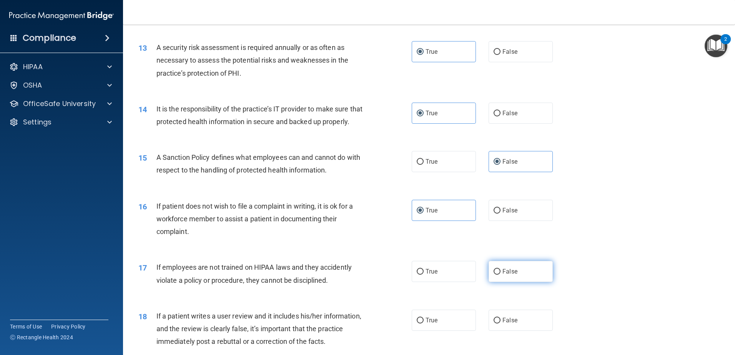
click at [505, 275] on span "False" at bounding box center [509, 271] width 15 height 7
click at [500, 275] on input "False" at bounding box center [497, 272] width 7 height 6
radio input "true"
click at [441, 282] on label "True" at bounding box center [444, 271] width 64 height 21
click at [424, 275] on input "True" at bounding box center [420, 272] width 7 height 6
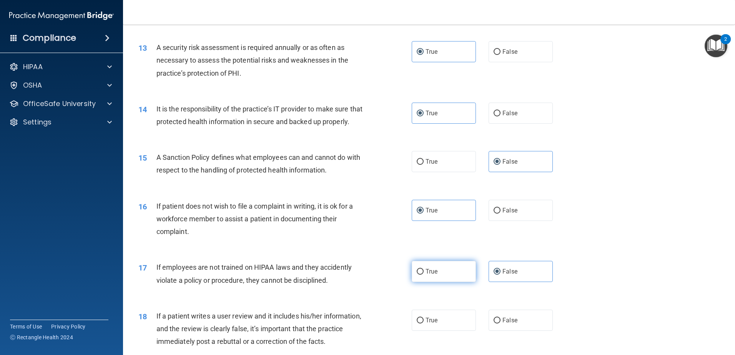
radio input "true"
radio input "false"
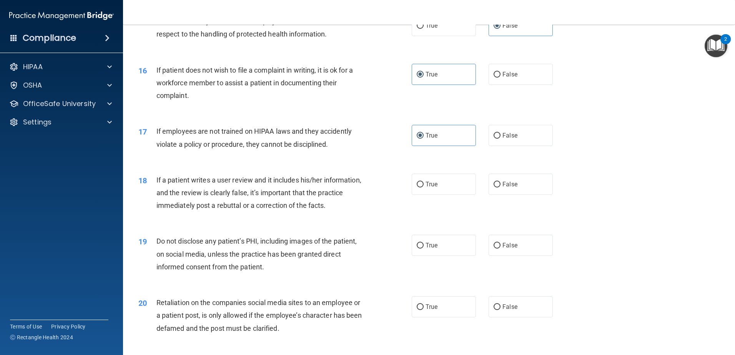
scroll to position [961, 0]
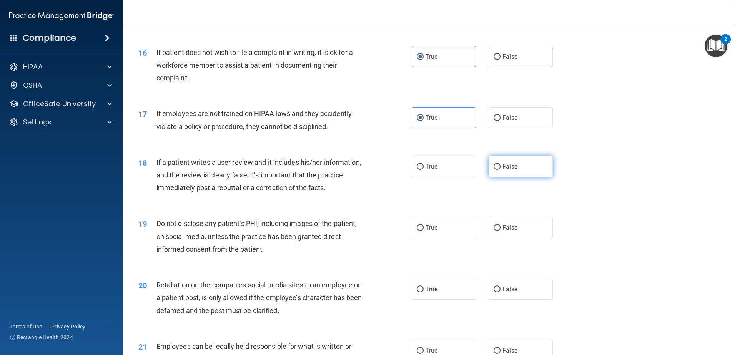
click at [507, 177] on label "False" at bounding box center [521, 166] width 64 height 21
click at [500, 170] on input "False" at bounding box center [497, 167] width 7 height 6
radio input "true"
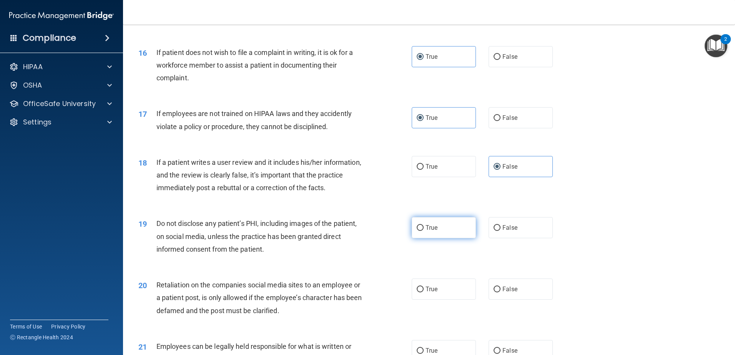
click at [456, 238] on label "True" at bounding box center [444, 227] width 64 height 21
click at [424, 231] on input "True" at bounding box center [420, 228] width 7 height 6
radio input "true"
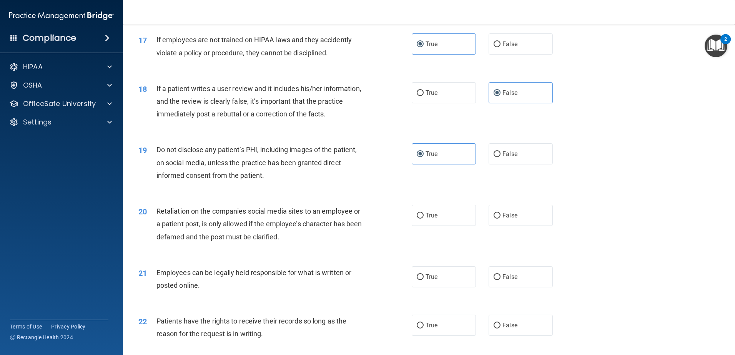
scroll to position [1038, 0]
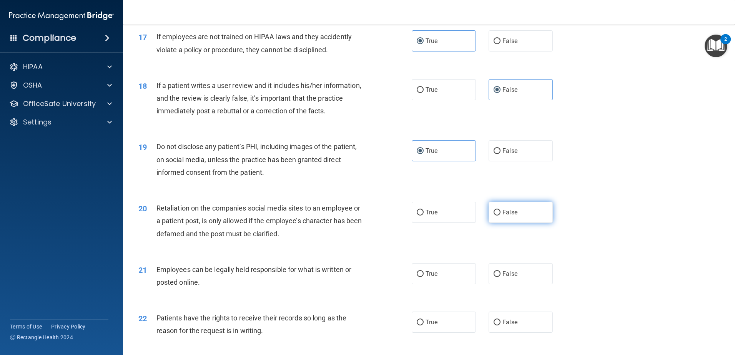
click at [516, 223] on label "False" at bounding box center [521, 212] width 64 height 21
click at [500, 216] on input "False" at bounding box center [497, 213] width 7 height 6
radio input "true"
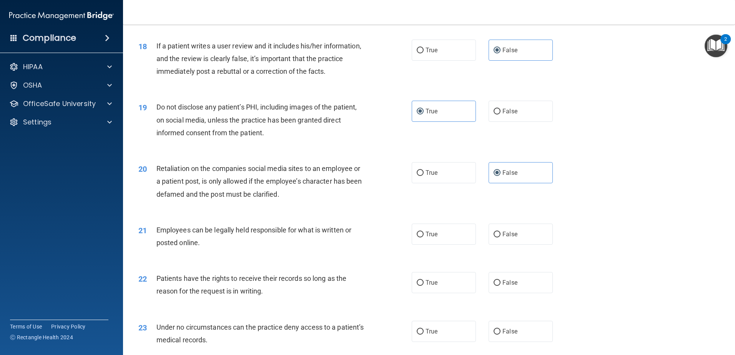
scroll to position [1153, 0]
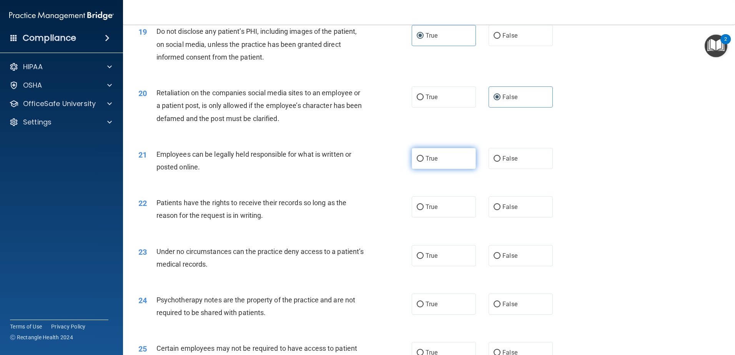
click at [438, 169] on label "True" at bounding box center [444, 158] width 64 height 21
click at [424, 162] on input "True" at bounding box center [420, 159] width 7 height 6
radio input "true"
click at [520, 169] on label "False" at bounding box center [521, 158] width 64 height 21
click at [500, 162] on input "False" at bounding box center [497, 159] width 7 height 6
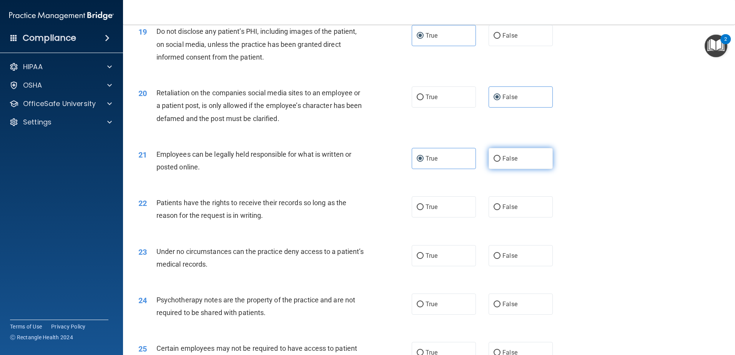
radio input "true"
radio input "false"
click at [430, 211] on span "True" at bounding box center [431, 206] width 12 height 7
click at [424, 210] on input "True" at bounding box center [420, 207] width 7 height 6
radio input "true"
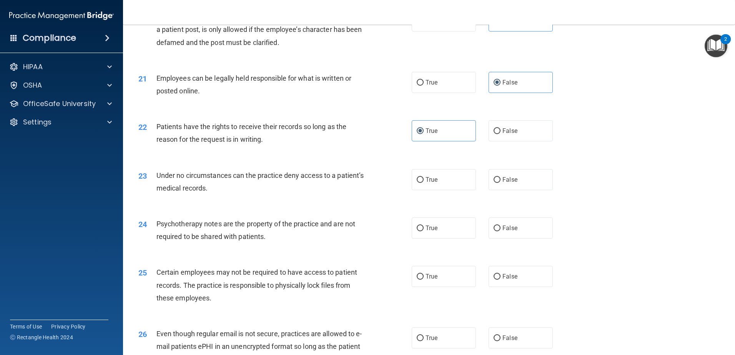
scroll to position [1230, 0]
click at [507, 187] on label "False" at bounding box center [521, 178] width 64 height 21
click at [500, 182] on input "False" at bounding box center [497, 179] width 7 height 6
radio input "true"
click at [495, 231] on input "False" at bounding box center [497, 228] width 7 height 6
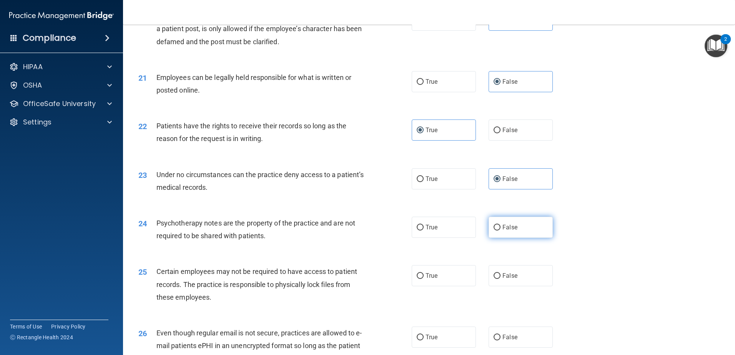
radio input "true"
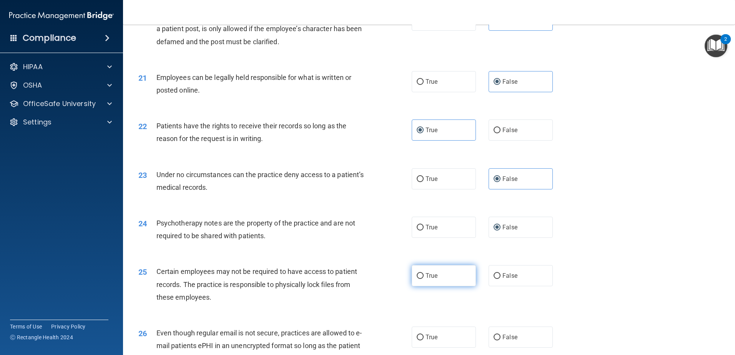
click at [458, 286] on label "True" at bounding box center [444, 275] width 64 height 21
click at [424, 279] on input "True" at bounding box center [420, 276] width 7 height 6
radio input "true"
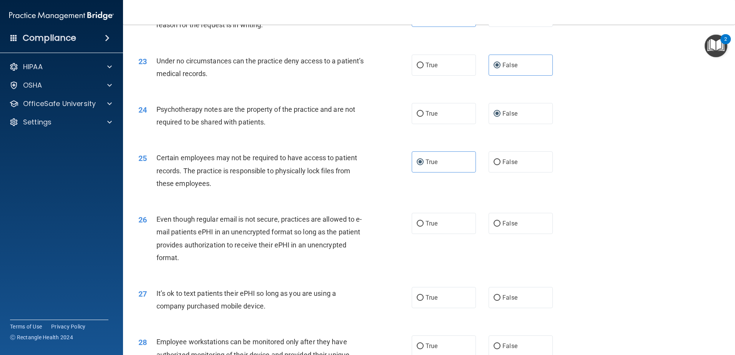
scroll to position [1345, 0]
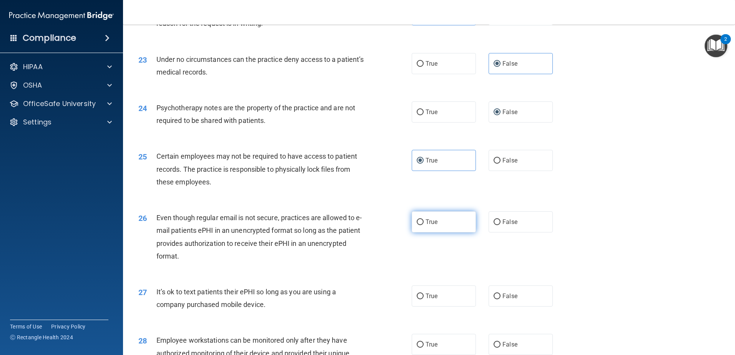
click at [446, 233] on label "True" at bounding box center [444, 221] width 64 height 21
click at [424, 225] on input "True" at bounding box center [420, 222] width 7 height 6
radio input "true"
click at [509, 307] on label "False" at bounding box center [521, 296] width 64 height 21
click at [500, 299] on input "False" at bounding box center [497, 297] width 7 height 6
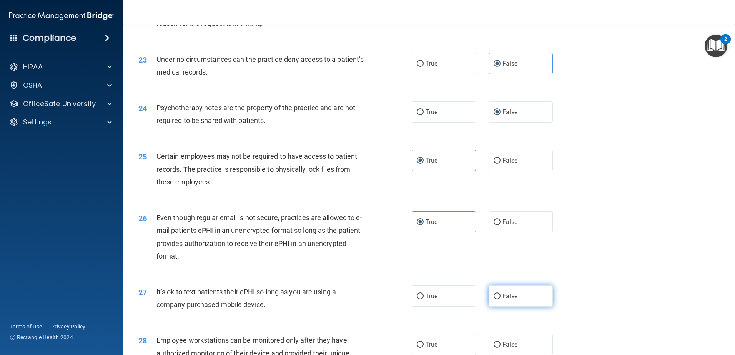
radio input "true"
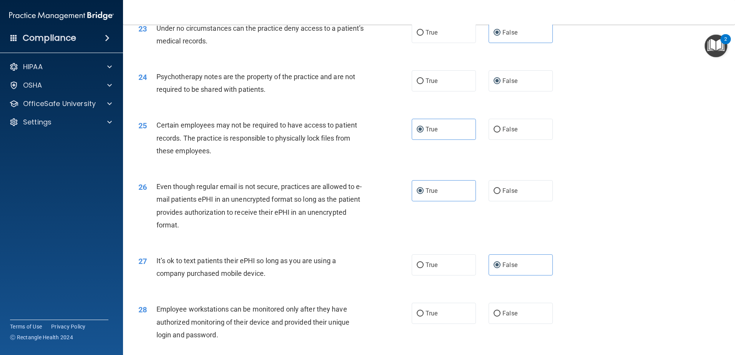
scroll to position [1461, 0]
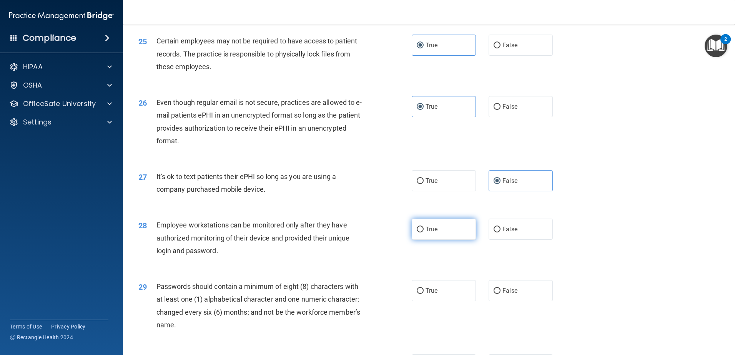
click at [431, 240] on label "True" at bounding box center [444, 229] width 64 height 21
click at [424, 233] on input "True" at bounding box center [420, 230] width 7 height 6
radio input "true"
click at [455, 301] on label "True" at bounding box center [444, 290] width 64 height 21
click at [424, 294] on input "True" at bounding box center [420, 291] width 7 height 6
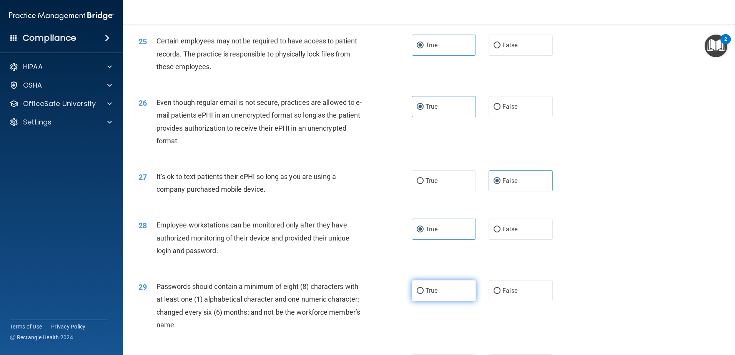
radio input "true"
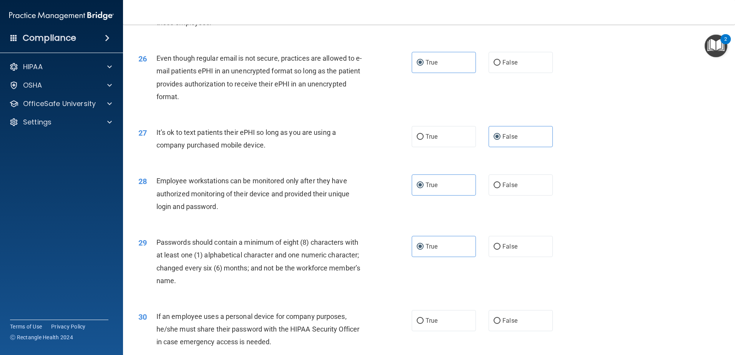
scroll to position [1574, 0]
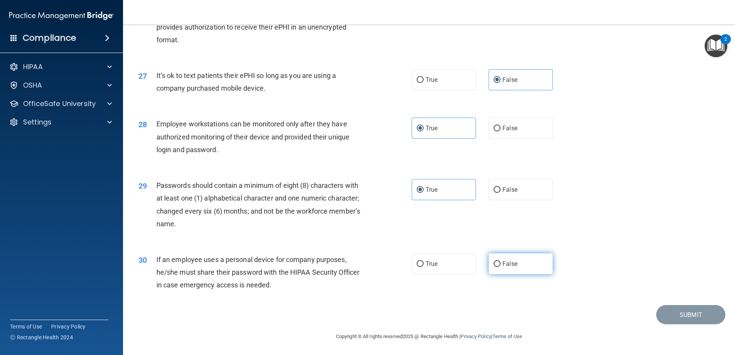
click at [519, 268] on label "False" at bounding box center [521, 263] width 64 height 21
click at [500, 267] on input "False" at bounding box center [497, 264] width 7 height 6
radio input "true"
click at [675, 313] on button "Submit" at bounding box center [690, 315] width 69 height 20
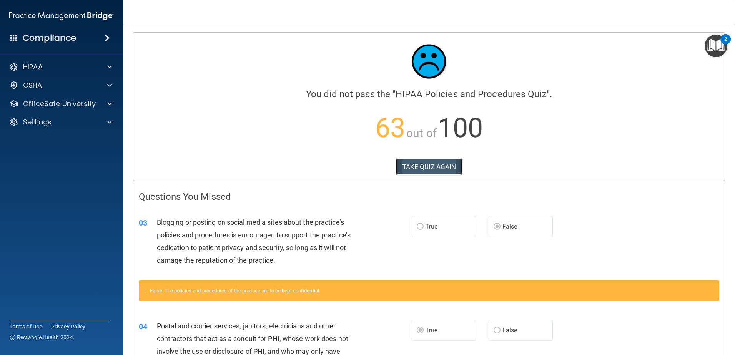
click at [415, 164] on button "TAKE QUIZ AGAIN" at bounding box center [429, 166] width 66 height 17
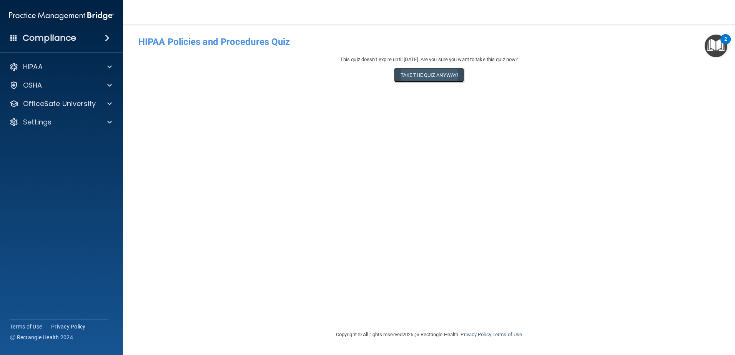
click at [416, 75] on button "Take the quiz anyway!" at bounding box center [429, 75] width 70 height 14
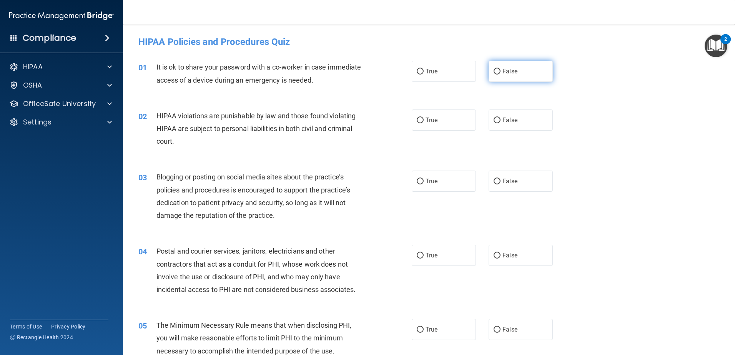
click at [504, 71] on span "False" at bounding box center [509, 71] width 15 height 7
click at [500, 71] on input "False" at bounding box center [497, 72] width 7 height 6
radio input "true"
click at [438, 120] on label "True" at bounding box center [444, 120] width 64 height 21
click at [424, 120] on input "True" at bounding box center [420, 121] width 7 height 6
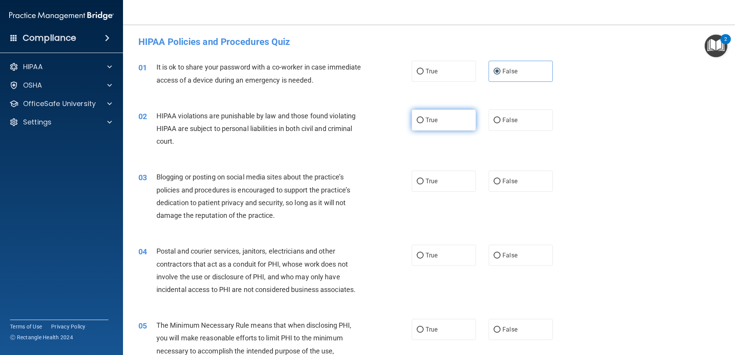
radio input "true"
click at [499, 188] on label "False" at bounding box center [521, 181] width 64 height 21
click at [499, 184] on input "False" at bounding box center [497, 182] width 7 height 6
radio input "true"
click at [433, 257] on span "True" at bounding box center [431, 255] width 12 height 7
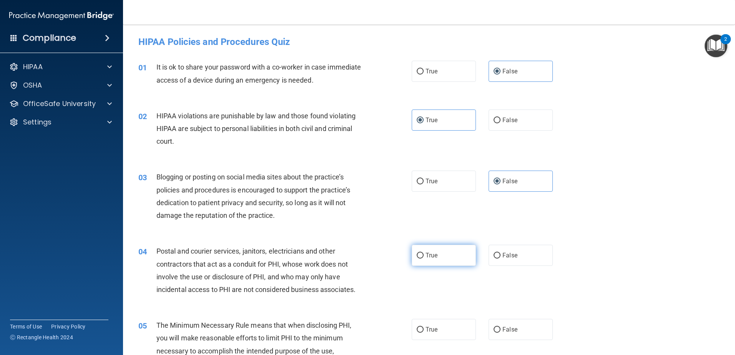
click at [424, 257] on input "True" at bounding box center [420, 256] width 7 height 6
radio input "true"
click at [451, 331] on label "True" at bounding box center [444, 329] width 64 height 21
click at [424, 331] on input "True" at bounding box center [420, 330] width 7 height 6
radio input "true"
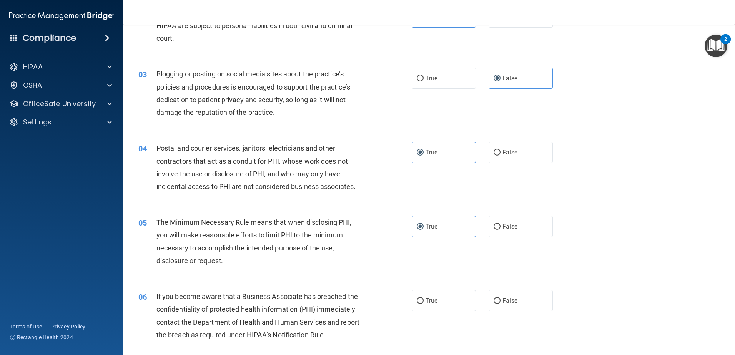
scroll to position [115, 0]
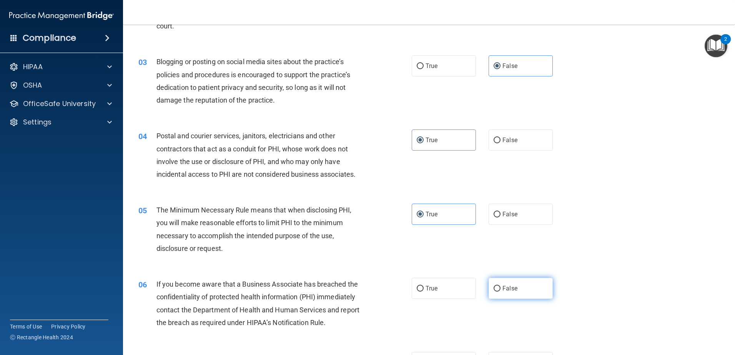
click at [502, 290] on span "False" at bounding box center [509, 288] width 15 height 7
click at [499, 290] on input "False" at bounding box center [497, 289] width 7 height 6
radio input "true"
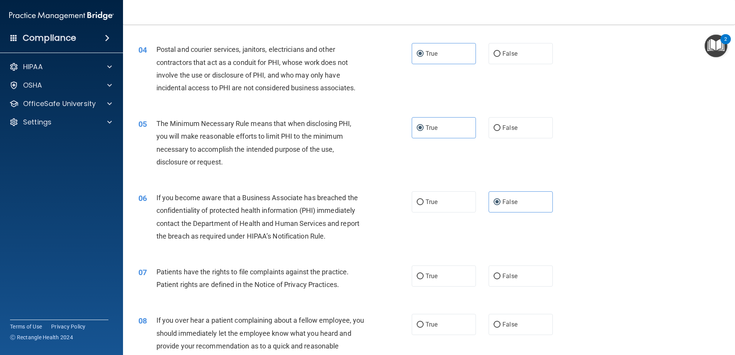
scroll to position [231, 0]
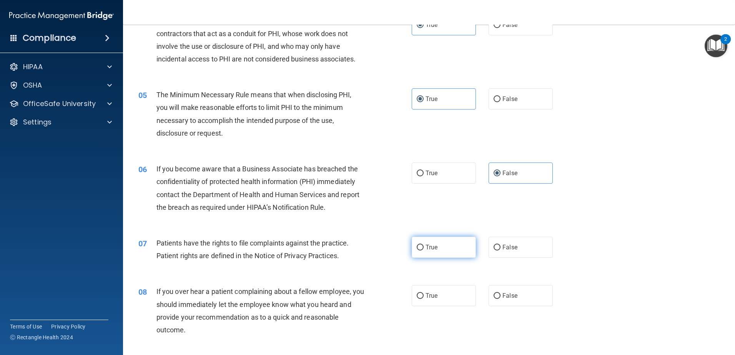
click at [442, 244] on label "True" at bounding box center [444, 247] width 64 height 21
click at [424, 245] on input "True" at bounding box center [420, 248] width 7 height 6
radio input "true"
click at [531, 302] on label "False" at bounding box center [521, 295] width 64 height 21
click at [500, 299] on input "False" at bounding box center [497, 296] width 7 height 6
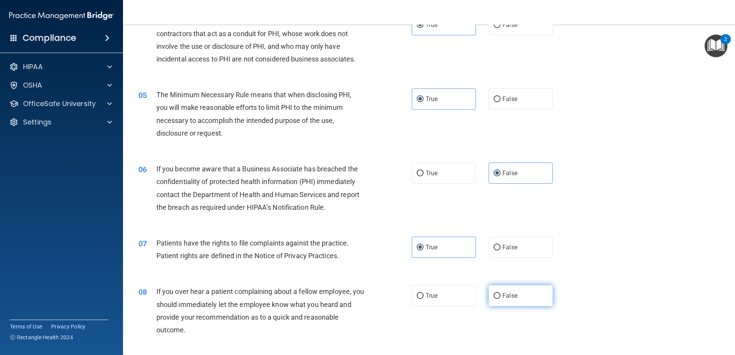
radio input "true"
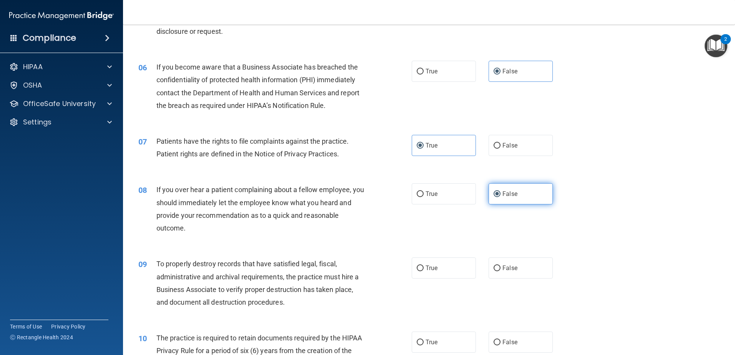
scroll to position [346, 0]
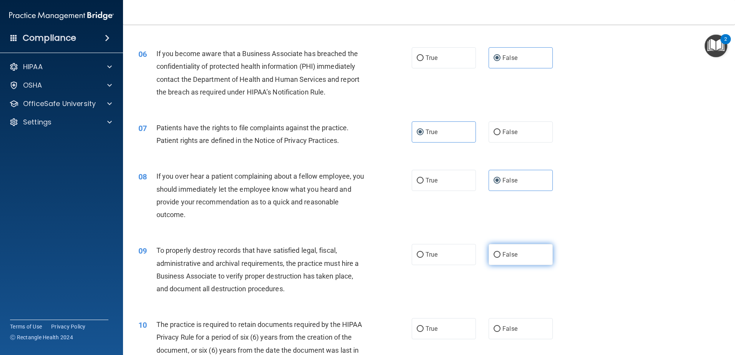
click at [502, 254] on span "False" at bounding box center [509, 254] width 15 height 7
click at [500, 254] on input "False" at bounding box center [497, 255] width 7 height 6
radio input "true"
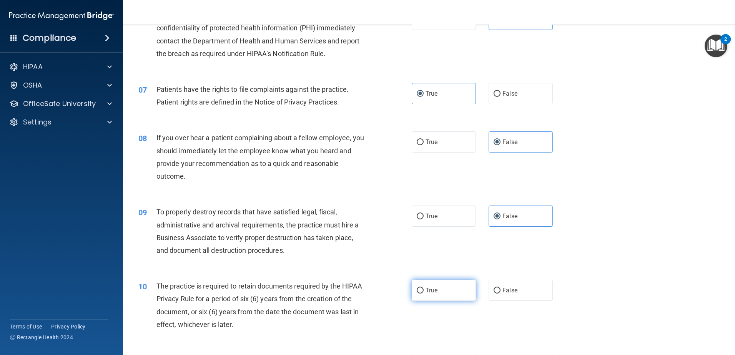
click at [430, 294] on span "True" at bounding box center [431, 290] width 12 height 7
click at [424, 294] on input "True" at bounding box center [420, 291] width 7 height 6
radio input "true"
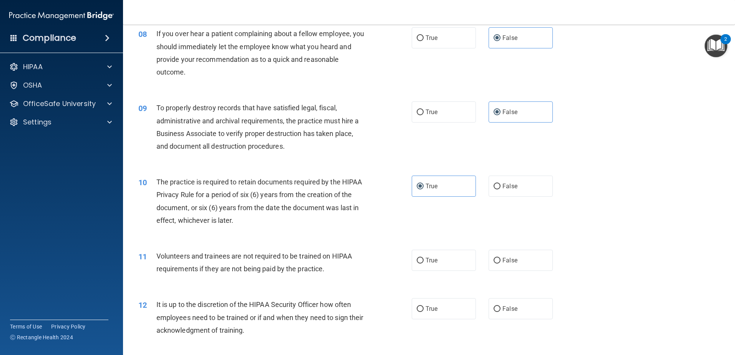
scroll to position [500, 0]
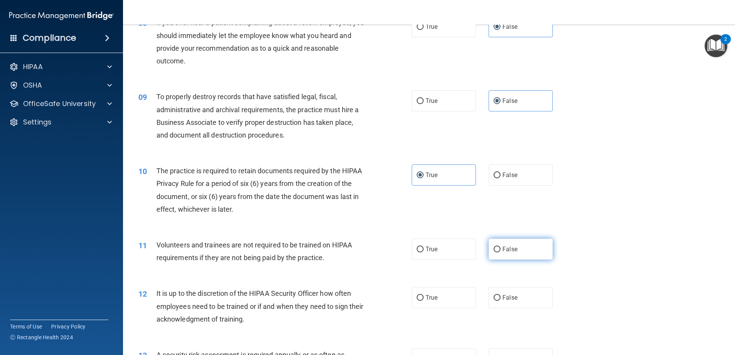
click at [502, 249] on span "False" at bounding box center [509, 249] width 15 height 7
click at [500, 249] on input "False" at bounding box center [497, 250] width 7 height 6
radio input "true"
click at [517, 299] on label "False" at bounding box center [521, 297] width 64 height 21
click at [500, 299] on input "False" at bounding box center [497, 298] width 7 height 6
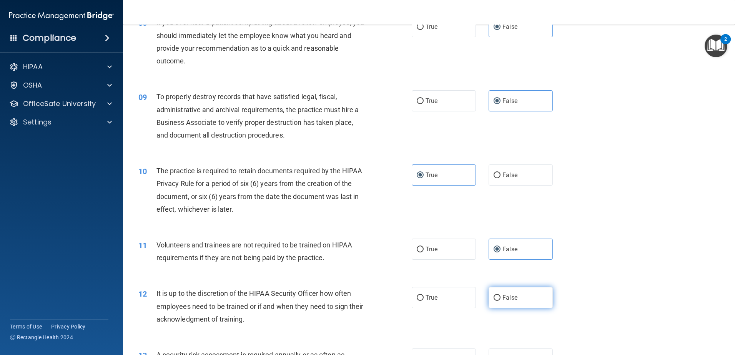
radio input "true"
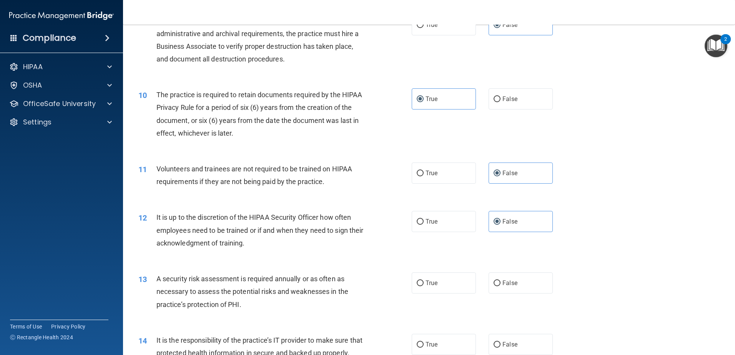
scroll to position [577, 0]
click at [427, 285] on span "True" at bounding box center [431, 282] width 12 height 7
click at [424, 285] on input "True" at bounding box center [420, 283] width 7 height 6
radio input "true"
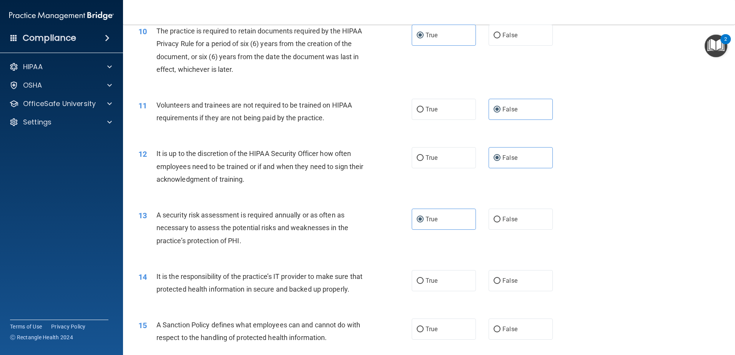
scroll to position [653, 0]
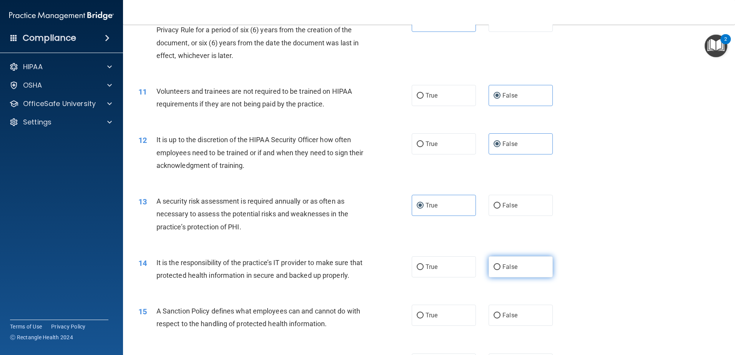
click at [514, 265] on label "False" at bounding box center [521, 266] width 64 height 21
click at [500, 265] on input "False" at bounding box center [497, 267] width 7 height 6
radio input "true"
click at [502, 326] on label "False" at bounding box center [521, 315] width 64 height 21
click at [500, 319] on input "False" at bounding box center [497, 316] width 7 height 6
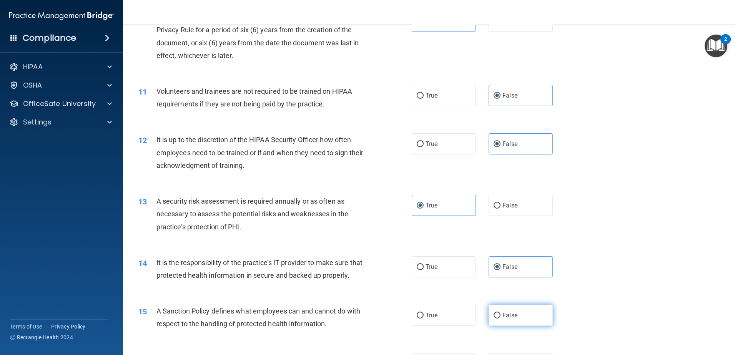
radio input "true"
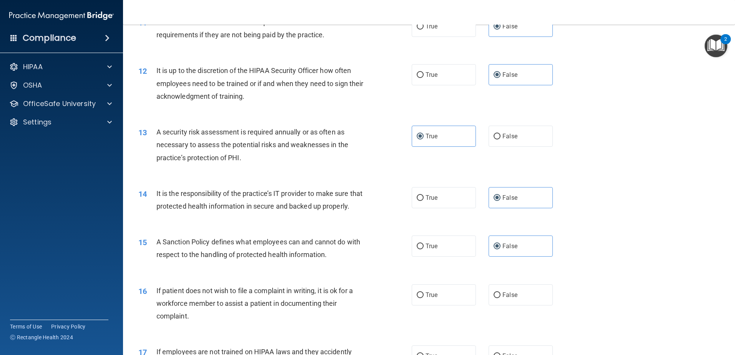
scroll to position [730, 0]
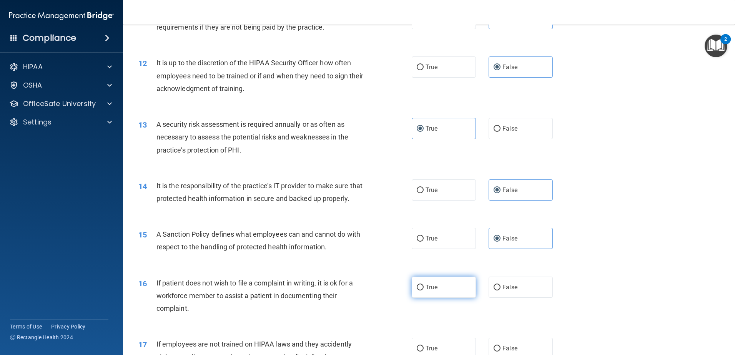
click at [445, 298] on label "True" at bounding box center [444, 287] width 64 height 21
click at [424, 291] on input "True" at bounding box center [420, 288] width 7 height 6
radio input "true"
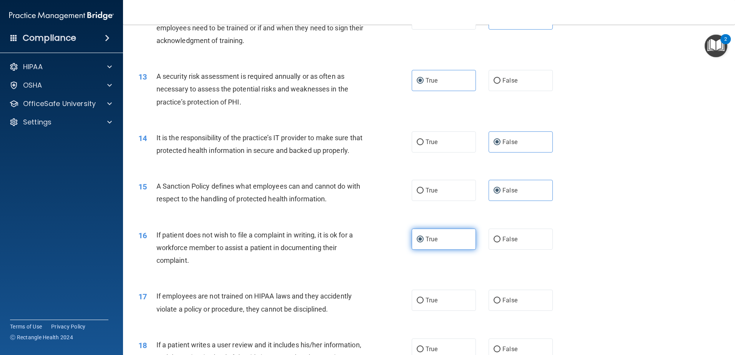
scroll to position [846, 0]
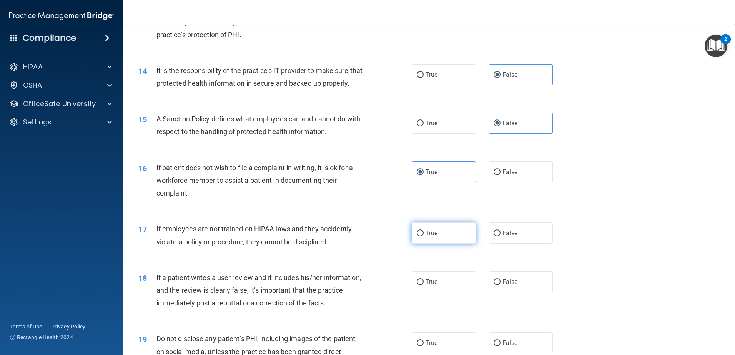
click at [444, 244] on label "True" at bounding box center [444, 233] width 64 height 21
click at [424, 236] on input "True" at bounding box center [420, 234] width 7 height 6
radio input "true"
click at [515, 293] on label "False" at bounding box center [521, 281] width 64 height 21
click at [500, 285] on input "False" at bounding box center [497, 282] width 7 height 6
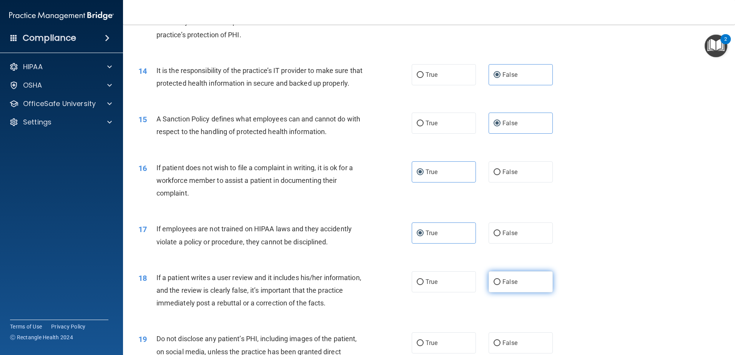
radio input "true"
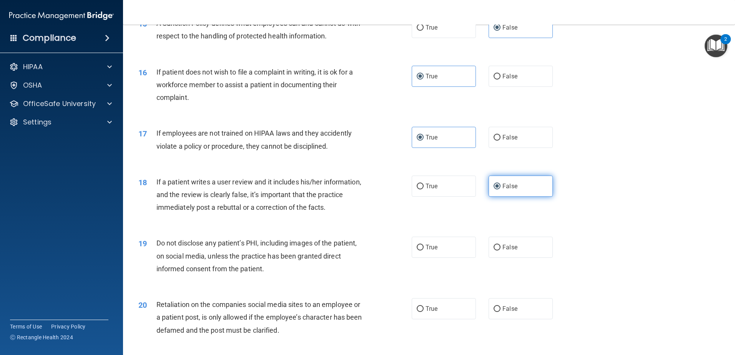
scroll to position [961, 0]
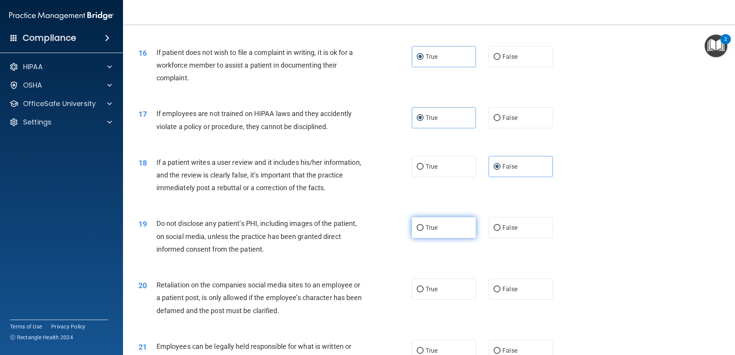
click at [439, 238] on label "True" at bounding box center [444, 227] width 64 height 21
click at [424, 231] on input "True" at bounding box center [420, 228] width 7 height 6
radio input "true"
click at [512, 293] on span "False" at bounding box center [509, 289] width 15 height 7
click at [500, 293] on input "False" at bounding box center [497, 290] width 7 height 6
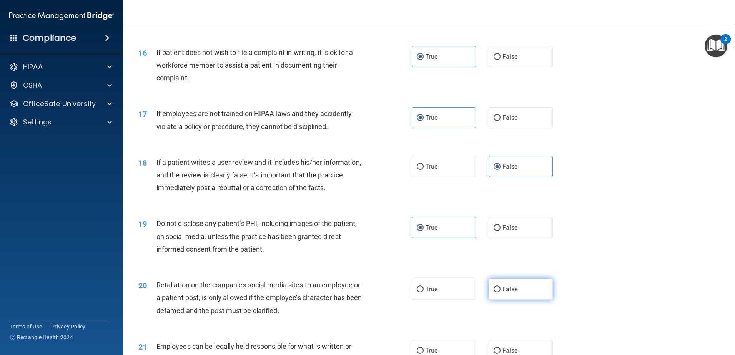
radio input "true"
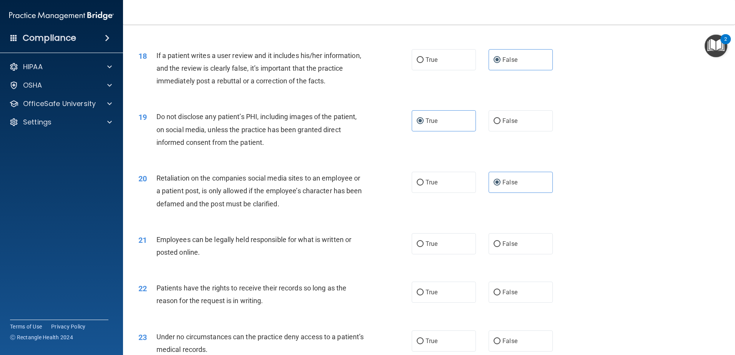
scroll to position [1076, 0]
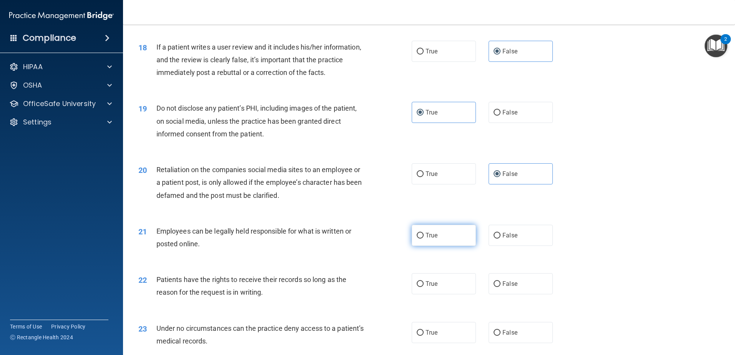
click at [425, 246] on label "True" at bounding box center [444, 235] width 64 height 21
click at [424, 239] on input "True" at bounding box center [420, 236] width 7 height 6
radio input "true"
click at [513, 288] on span "False" at bounding box center [509, 283] width 15 height 7
click at [500, 287] on input "False" at bounding box center [497, 284] width 7 height 6
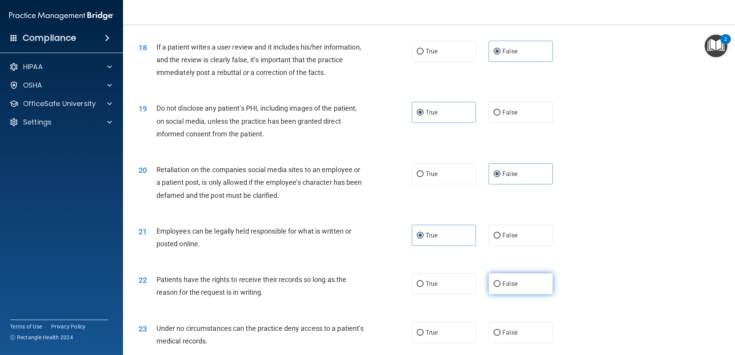
radio input "true"
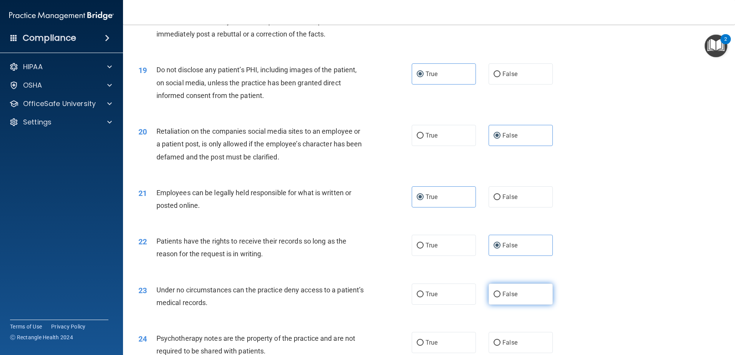
click at [510, 305] on label "False" at bounding box center [521, 294] width 64 height 21
click at [500, 297] on input "False" at bounding box center [497, 295] width 7 height 6
radio input "true"
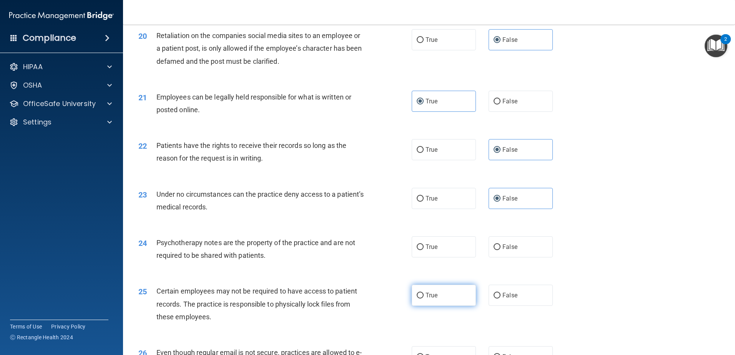
scroll to position [1230, 0]
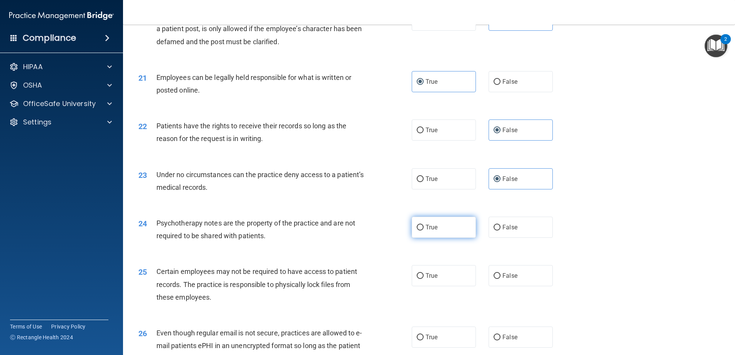
click at [444, 238] on label "True" at bounding box center [444, 227] width 64 height 21
click at [424, 231] on input "True" at bounding box center [420, 228] width 7 height 6
radio input "true"
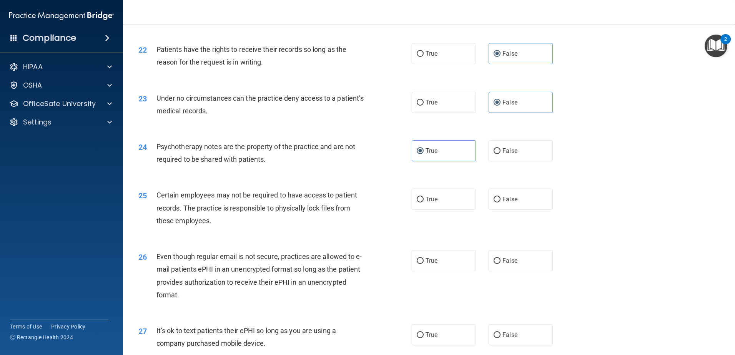
scroll to position [1307, 0]
click at [437, 209] on label "True" at bounding box center [444, 198] width 64 height 21
click at [424, 202] on input "True" at bounding box center [420, 199] width 7 height 6
radio input "true"
click at [455, 271] on label "True" at bounding box center [444, 260] width 64 height 21
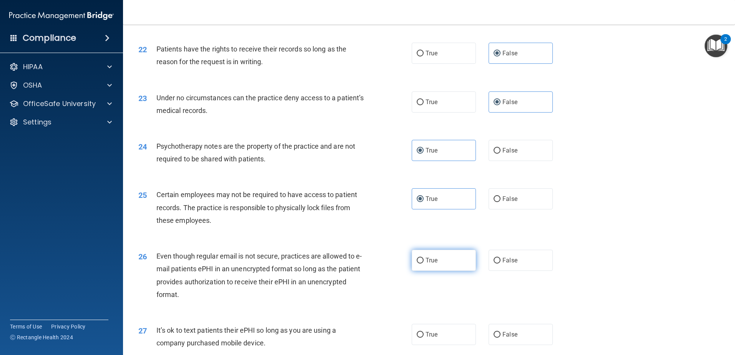
click at [424, 264] on input "True" at bounding box center [420, 261] width 7 height 6
radio input "true"
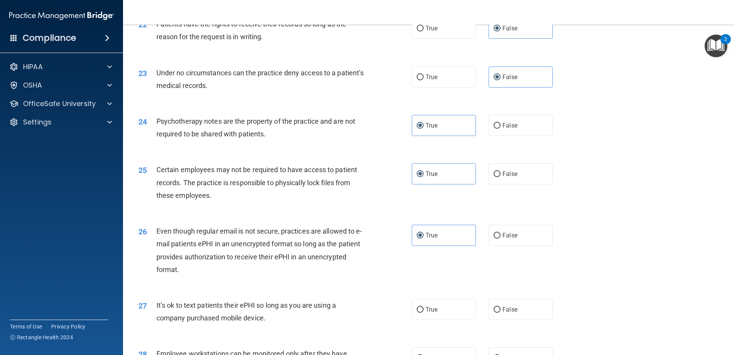
scroll to position [1345, 0]
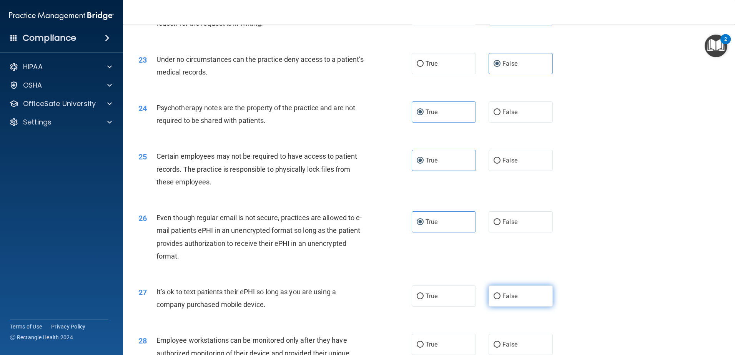
click at [512, 307] on label "False" at bounding box center [521, 296] width 64 height 21
click at [500, 299] on input "False" at bounding box center [497, 297] width 7 height 6
radio input "true"
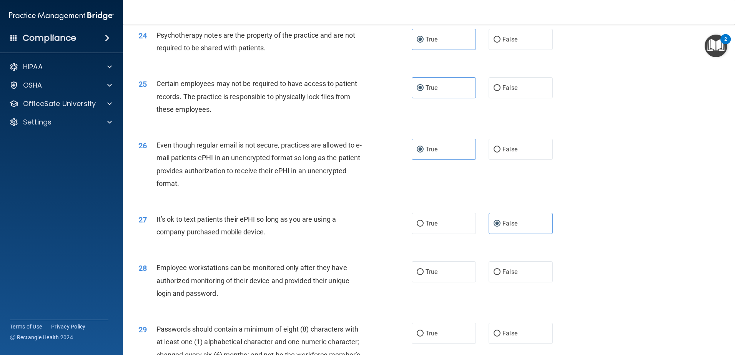
scroll to position [1422, 0]
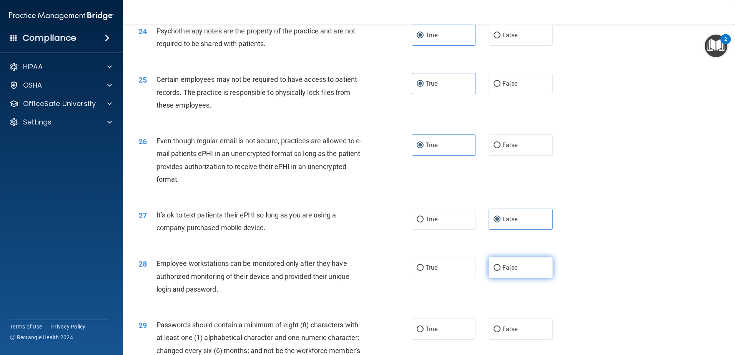
click at [507, 278] on label "False" at bounding box center [521, 267] width 64 height 21
click at [500, 271] on input "False" at bounding box center [497, 268] width 7 height 6
radio input "true"
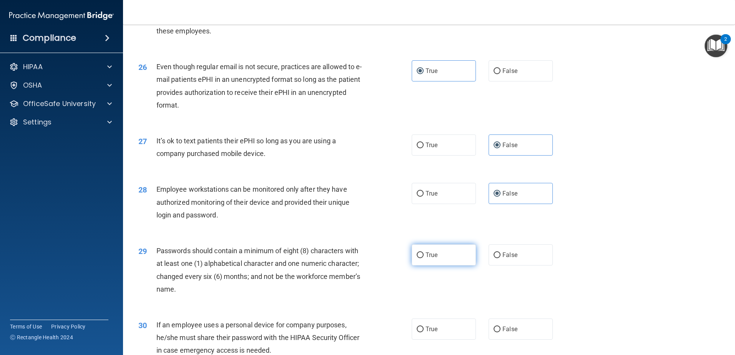
scroll to position [1499, 0]
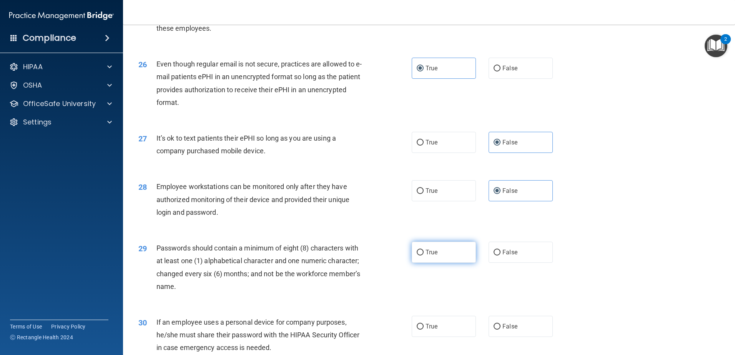
click at [456, 263] on label "True" at bounding box center [444, 252] width 64 height 21
click at [424, 256] on input "True" at bounding box center [420, 253] width 7 height 6
radio input "true"
click at [532, 337] on label "False" at bounding box center [521, 326] width 64 height 21
click at [500, 330] on input "False" at bounding box center [497, 327] width 7 height 6
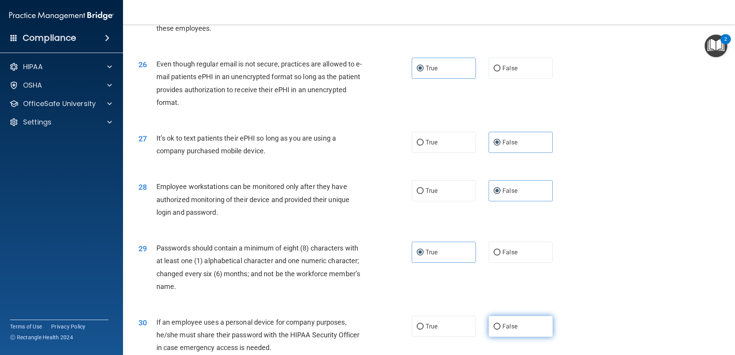
radio input "true"
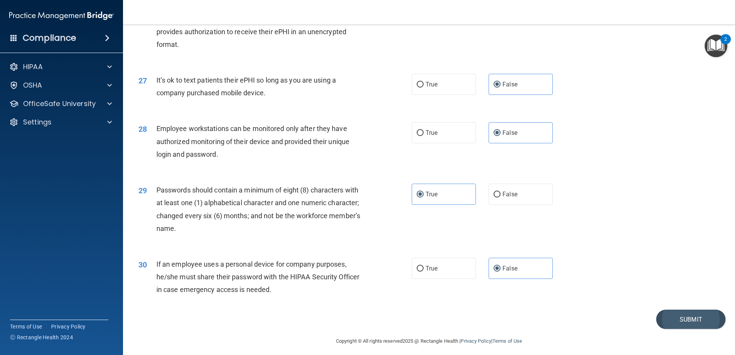
scroll to position [1574, 0]
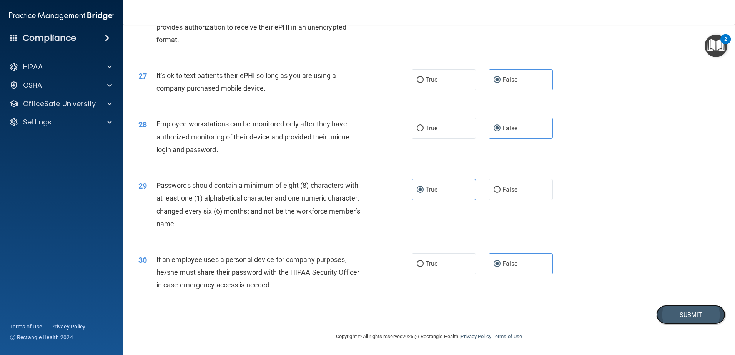
click at [686, 315] on button "Submit" at bounding box center [690, 315] width 69 height 20
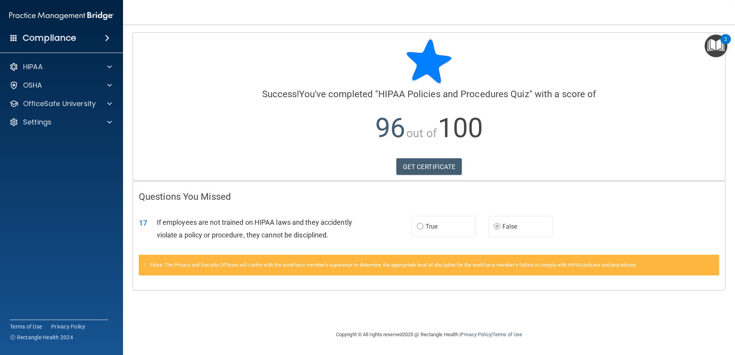
click at [446, 225] on label "True" at bounding box center [444, 226] width 64 height 21
click at [39, 101] on p "OfficeSafe University" at bounding box center [59, 103] width 73 height 9
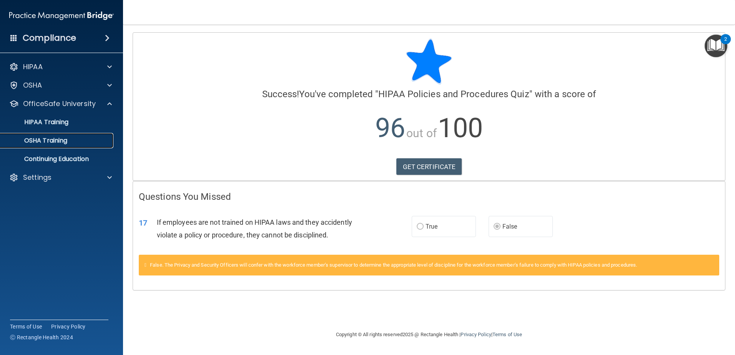
click at [35, 140] on p "OSHA Training" at bounding box center [36, 141] width 62 height 8
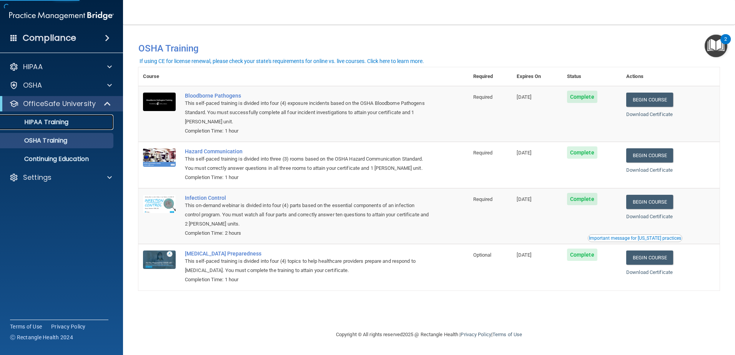
click at [57, 122] on p "HIPAA Training" at bounding box center [36, 122] width 63 height 8
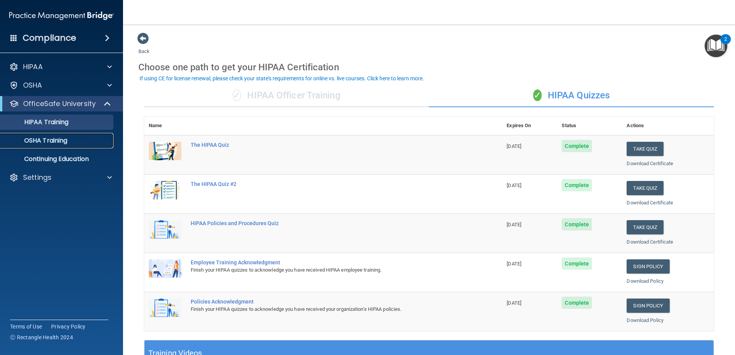
click at [30, 140] on p "OSHA Training" at bounding box center [36, 141] width 62 height 8
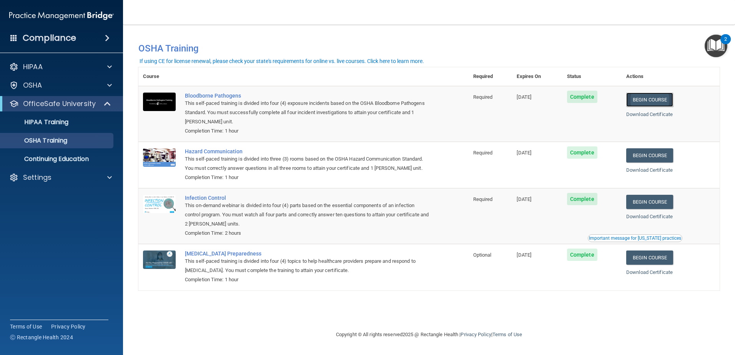
click at [651, 103] on link "Begin Course" at bounding box center [649, 100] width 47 height 14
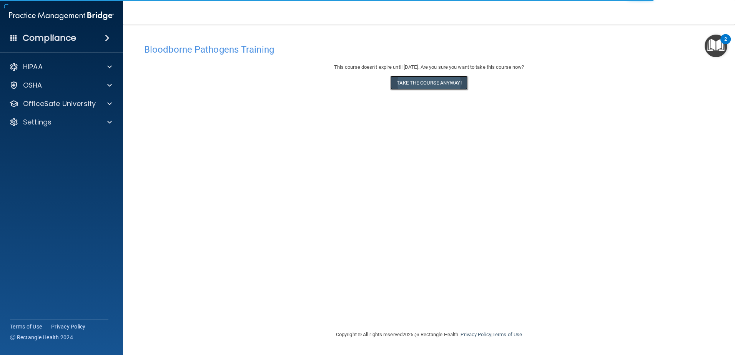
click at [413, 81] on button "Take the course anyway!" at bounding box center [428, 83] width 77 height 14
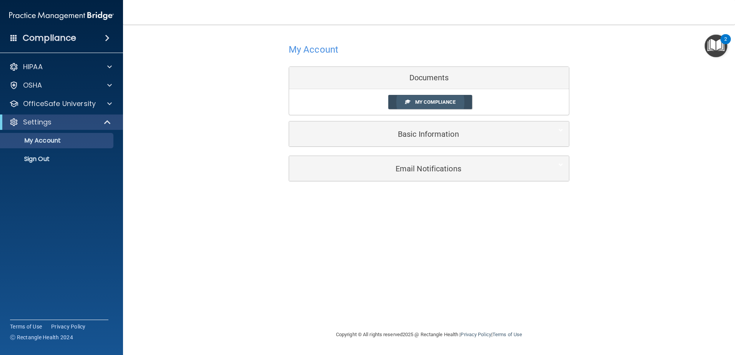
click at [426, 105] on link "My Compliance" at bounding box center [430, 102] width 84 height 14
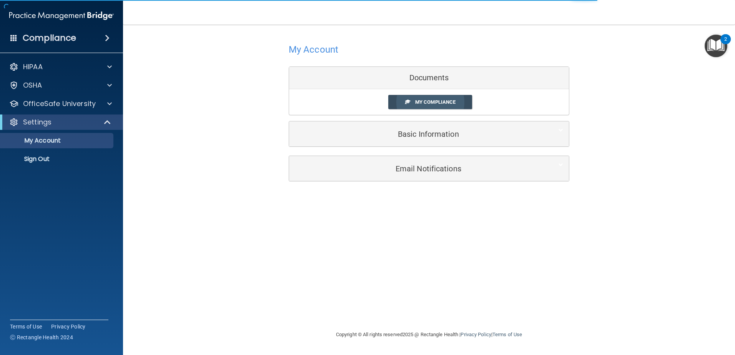
click at [427, 100] on span "My Compliance" at bounding box center [435, 102] width 40 height 6
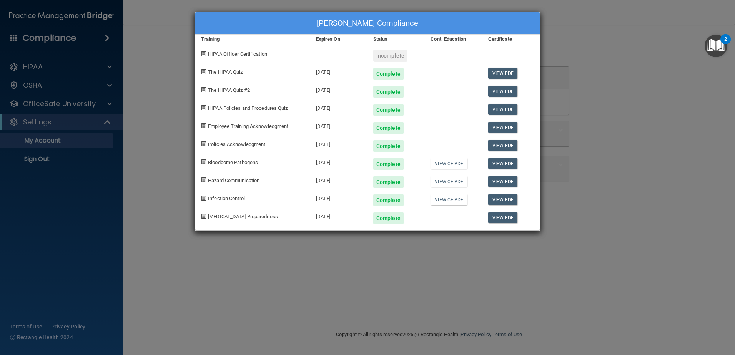
click at [33, 105] on div "Glinda Mecca's Compliance Training Expires On Status Cont. Education Certificat…" at bounding box center [367, 177] width 735 height 355
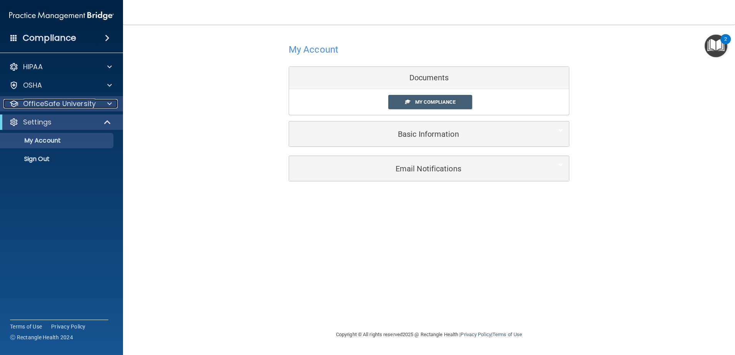
click at [90, 104] on p "OfficeSafe University" at bounding box center [59, 103] width 73 height 9
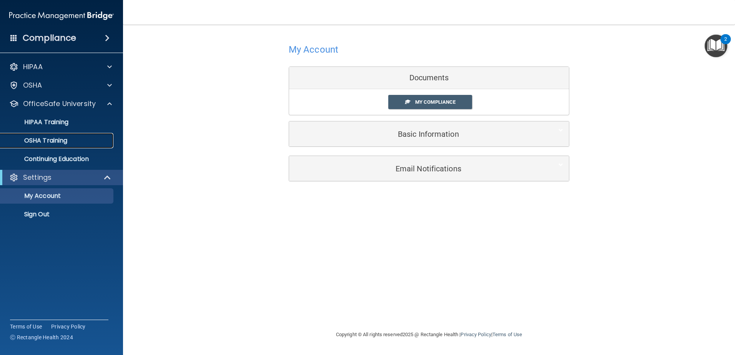
click at [54, 136] on link "OSHA Training" at bounding box center [52, 140] width 121 height 15
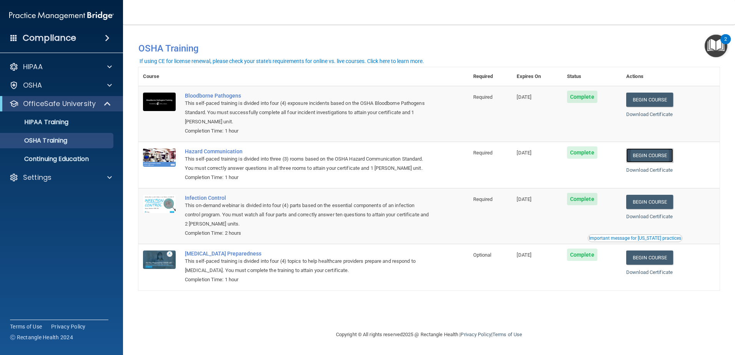
click at [647, 154] on link "Begin Course" at bounding box center [649, 155] width 47 height 14
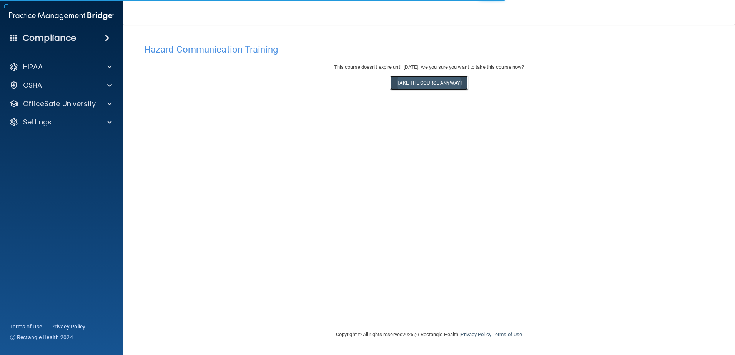
click at [418, 86] on button "Take the course anyway!" at bounding box center [428, 83] width 77 height 14
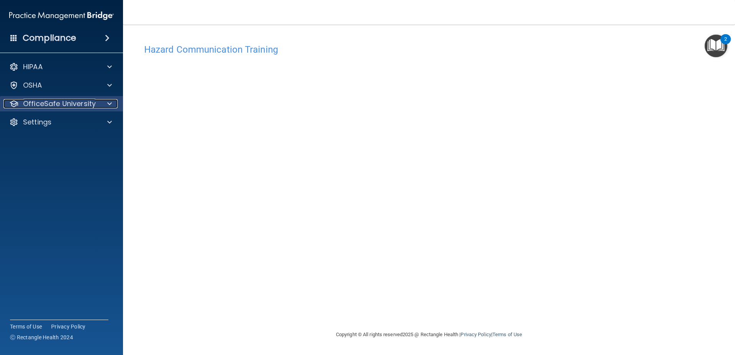
click at [48, 101] on p "OfficeSafe University" at bounding box center [59, 103] width 73 height 9
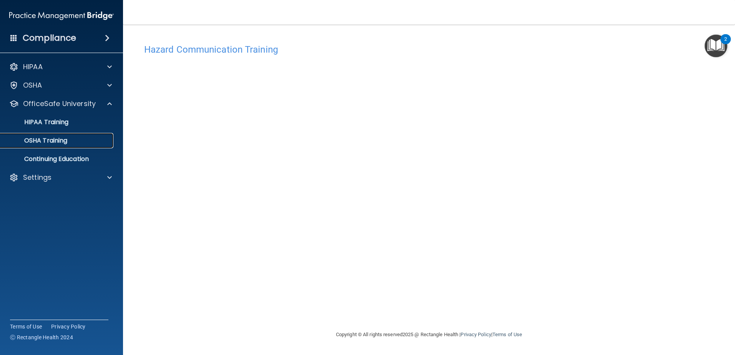
click at [45, 140] on p "OSHA Training" at bounding box center [36, 141] width 62 height 8
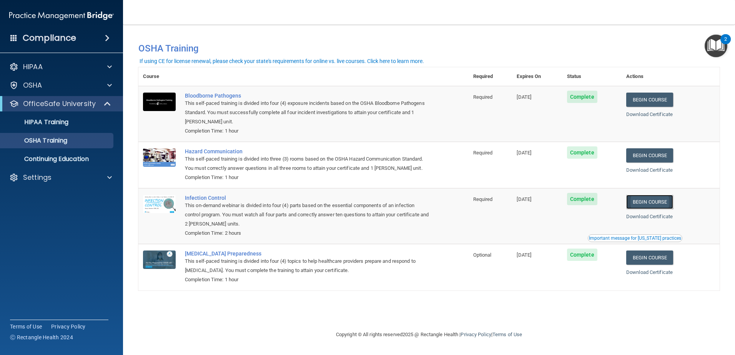
click at [646, 205] on link "Begin Course" at bounding box center [649, 202] width 47 height 14
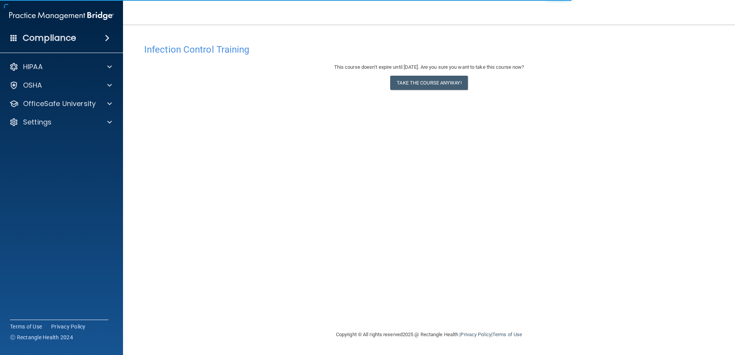
click at [406, 92] on div "This course doesn’t expire until 12/23/2025. Are you sure you want to take this…" at bounding box center [429, 78] width 570 height 31
click at [406, 88] on button "Take the course anyway!" at bounding box center [428, 83] width 77 height 14
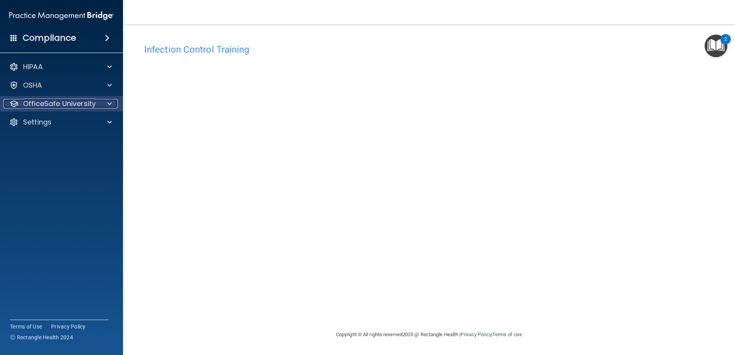
click at [67, 107] on p "OfficeSafe University" at bounding box center [59, 103] width 73 height 9
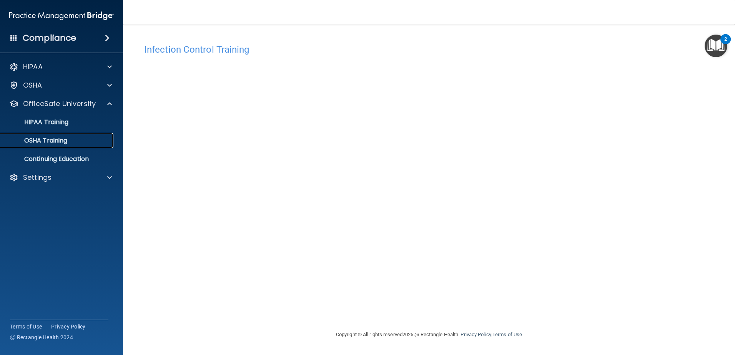
click at [46, 144] on p "OSHA Training" at bounding box center [36, 141] width 62 height 8
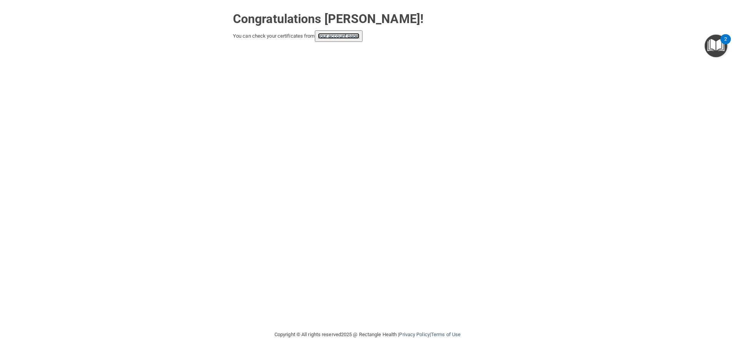
click at [360, 35] on link "your account page!" at bounding box center [339, 36] width 42 height 6
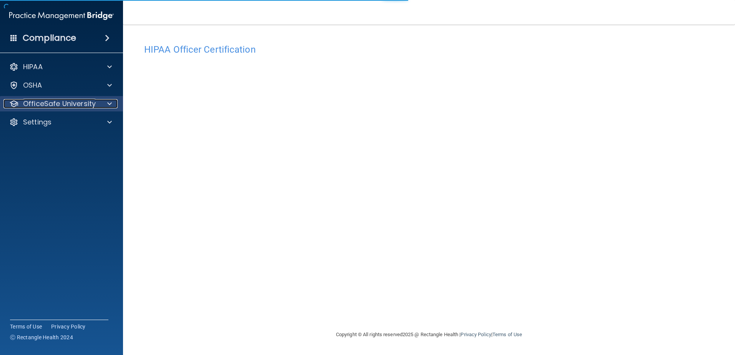
click at [73, 107] on p "OfficeSafe University" at bounding box center [59, 103] width 73 height 9
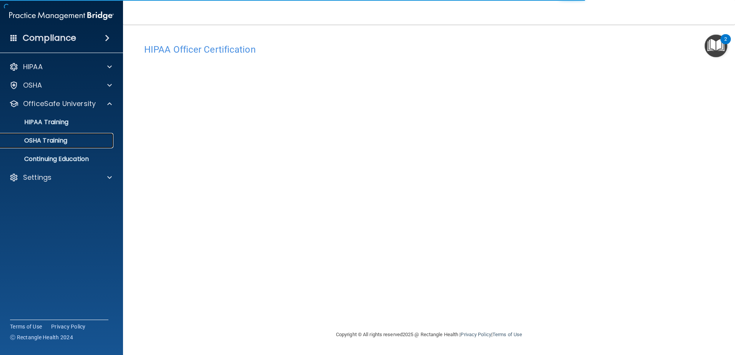
click at [66, 140] on p "OSHA Training" at bounding box center [36, 141] width 62 height 8
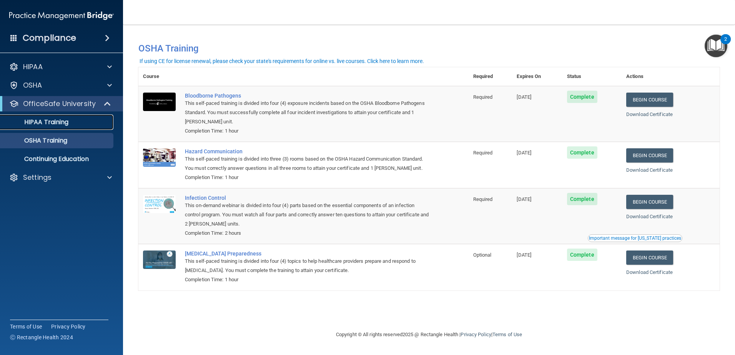
click at [72, 122] on div "HIPAA Training" at bounding box center [57, 122] width 105 height 8
